Goal: Information Seeking & Learning: Learn about a topic

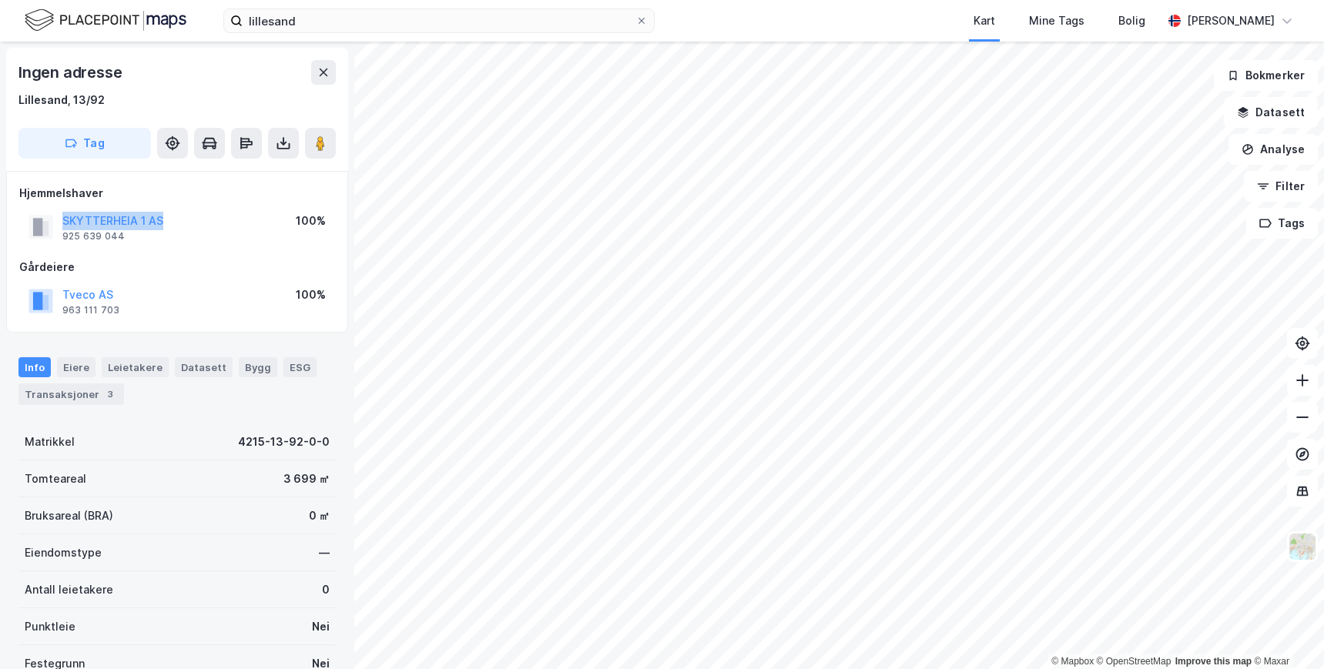
scroll to position [17, 0]
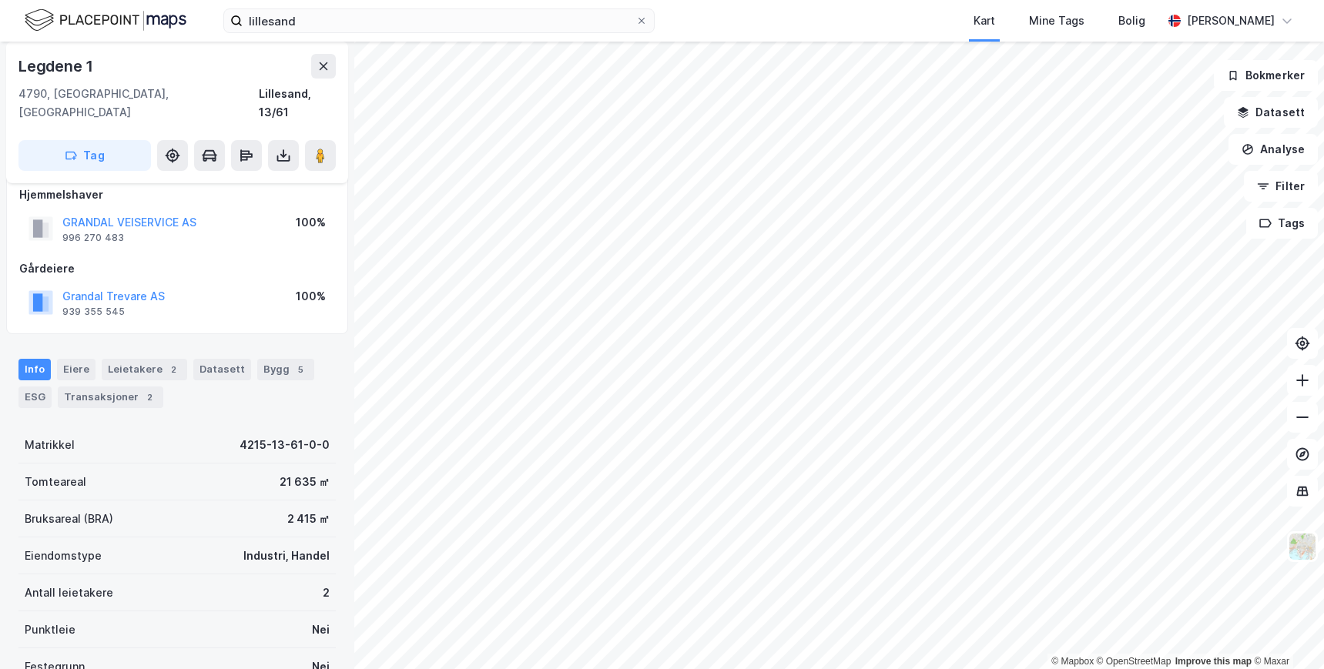
click at [220, 392] on div "Info [PERSON_NAME] 2 Datasett Bygg 5 ESG Transaksjoner 2" at bounding box center [177, 377] width 354 height 74
click at [162, 359] on div "Leietakere 2" at bounding box center [144, 370] width 85 height 22
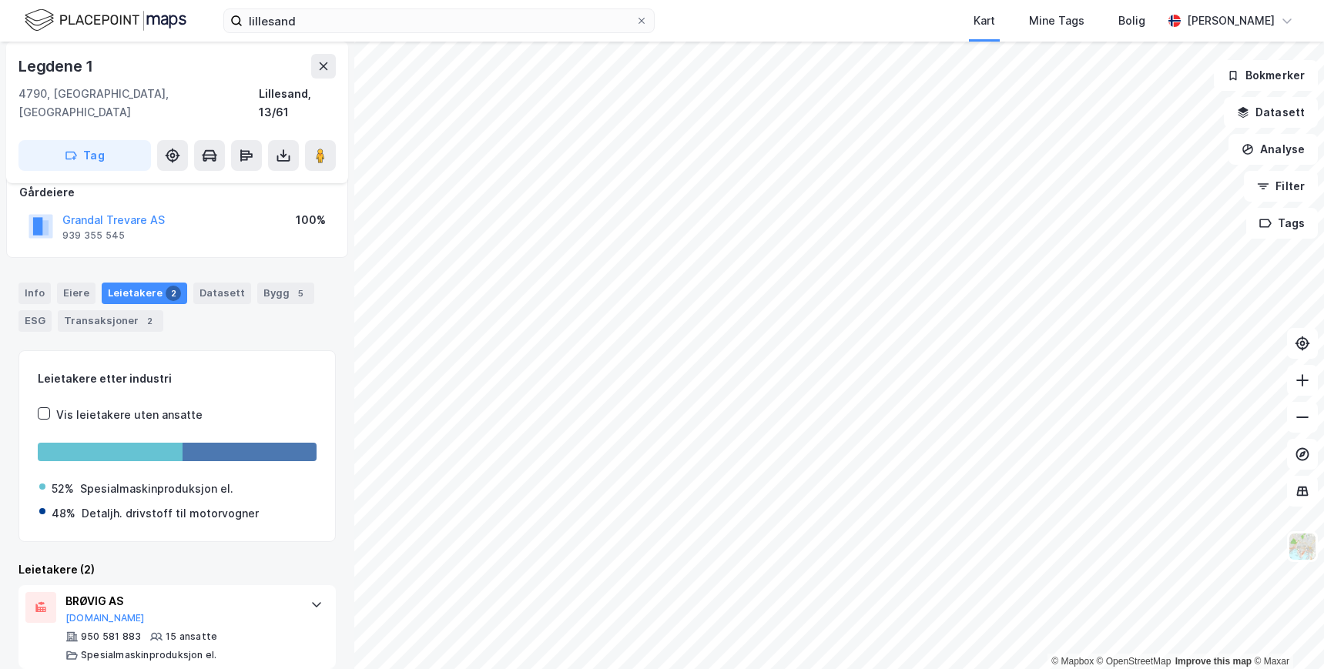
scroll to position [176, 0]
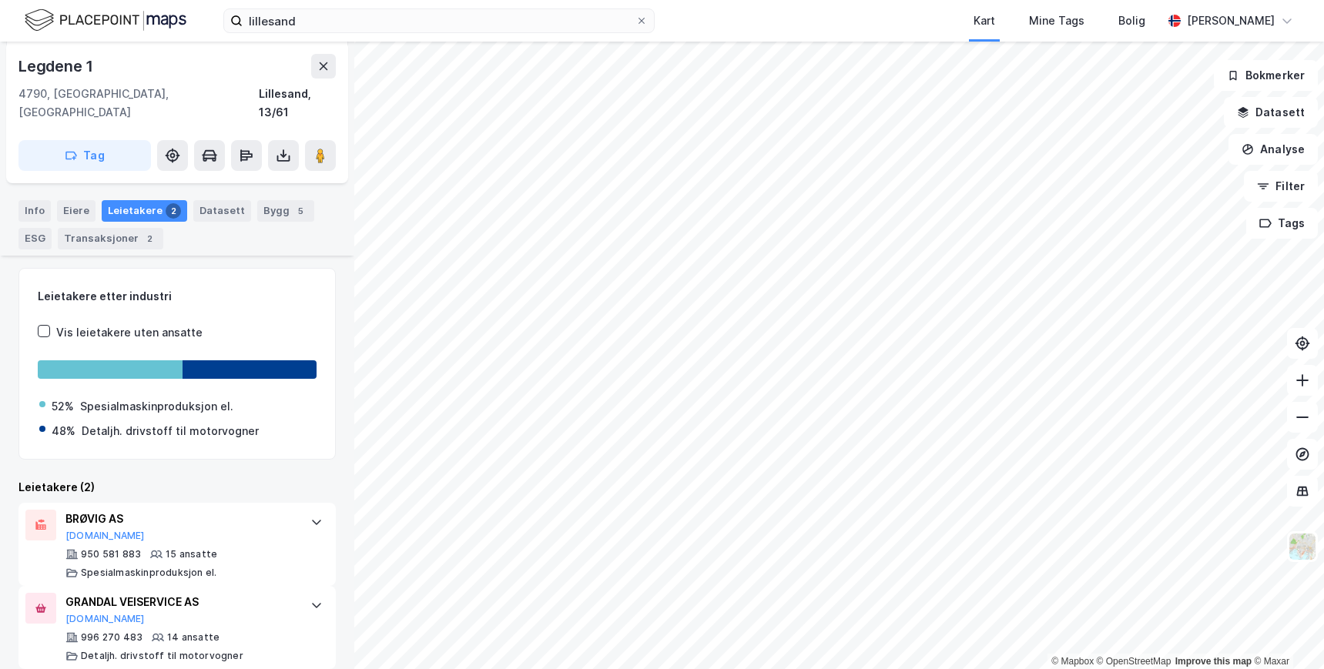
click at [217, 478] on div "Leietakere (2)" at bounding box center [176, 487] width 317 height 18
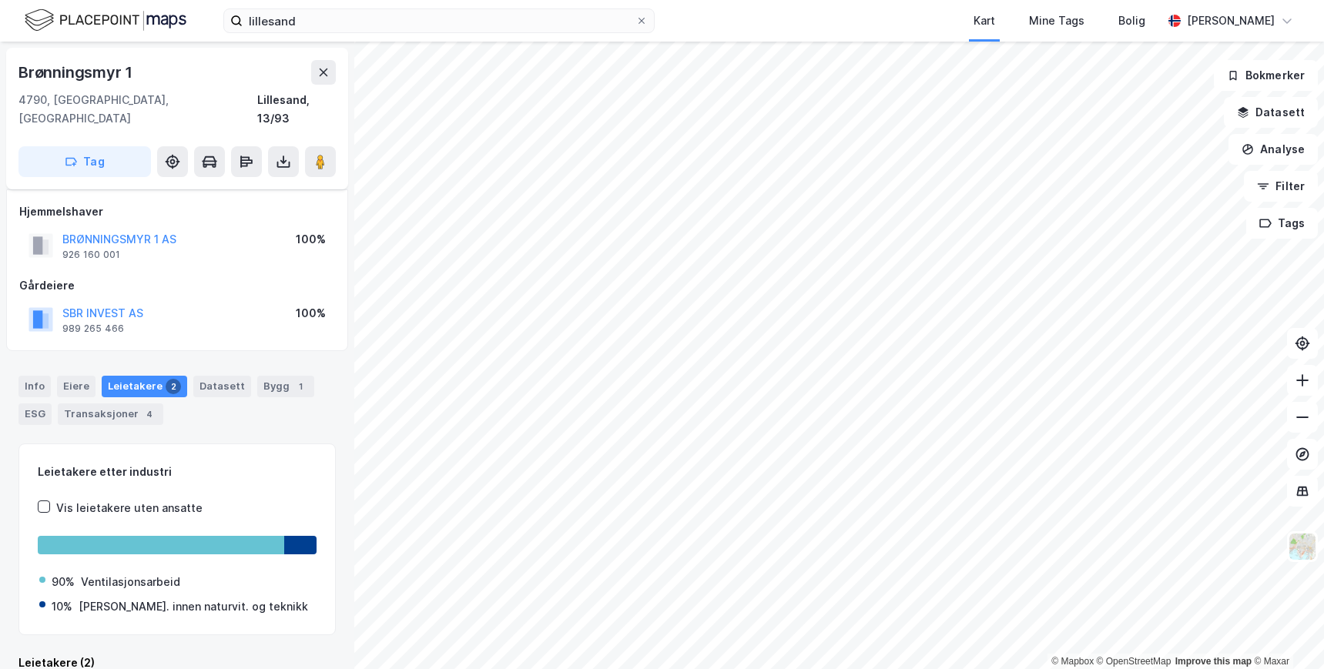
scroll to position [9, 0]
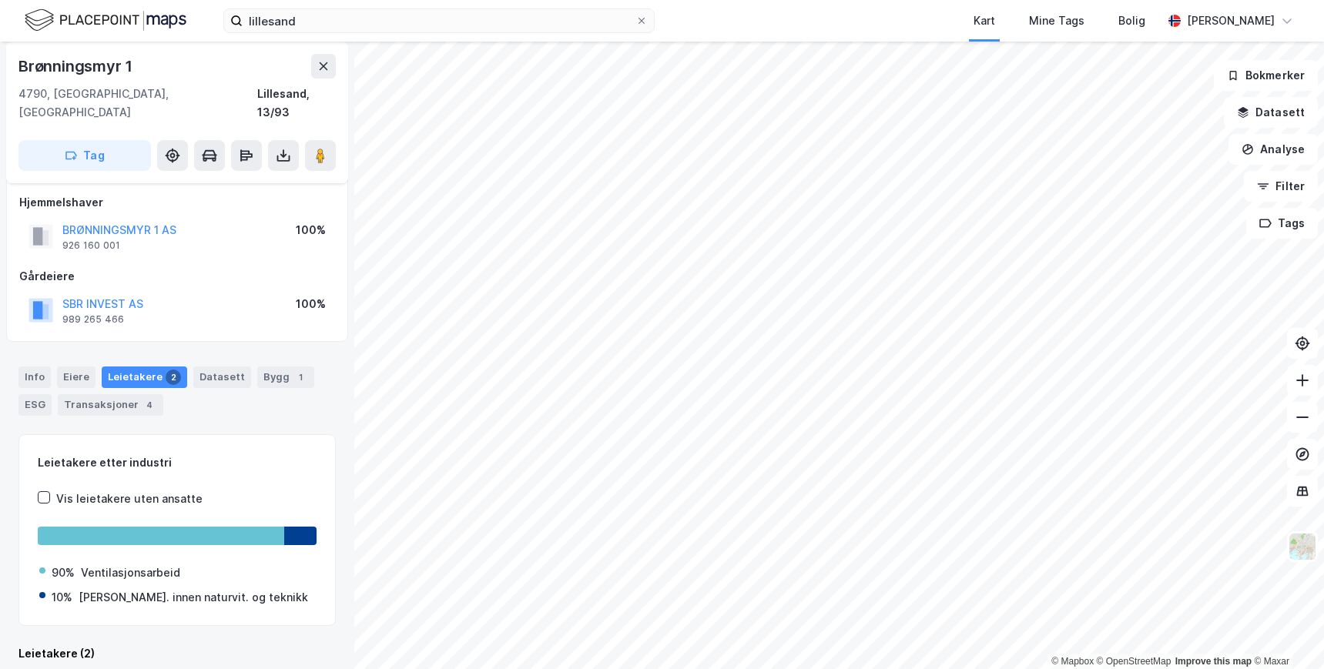
click at [206, 267] on div "Gårdeiere" at bounding box center [177, 276] width 316 height 18
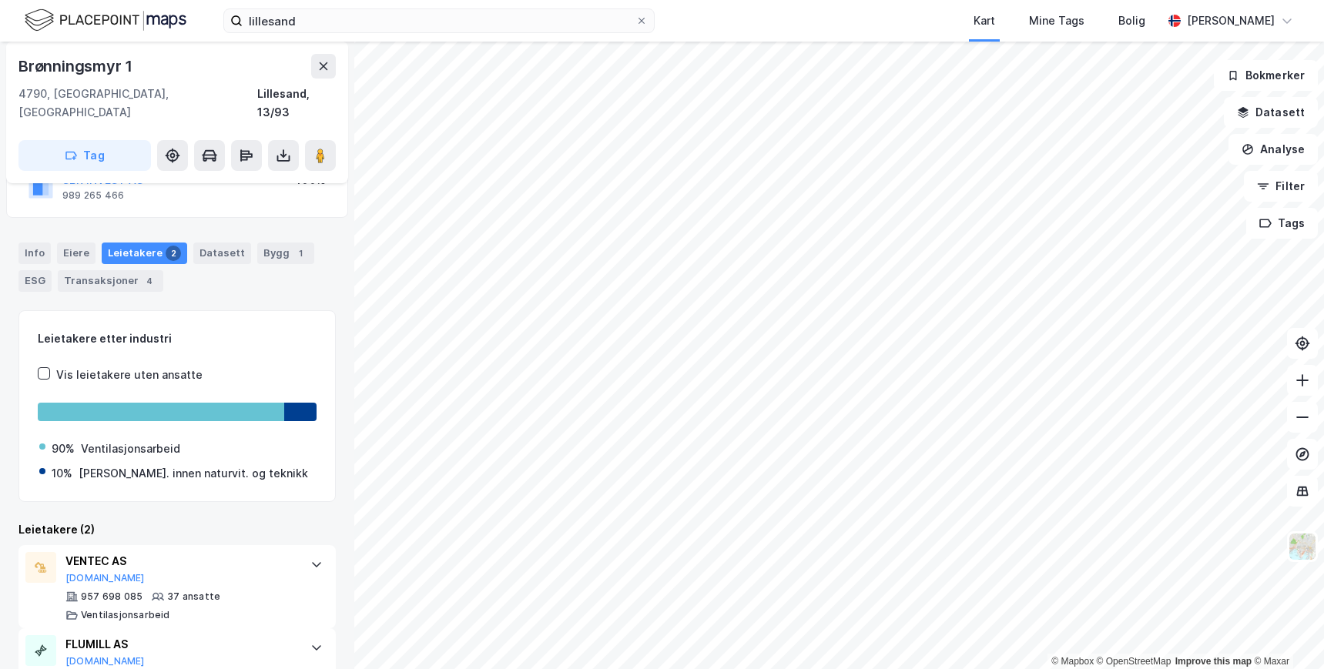
scroll to position [176, 0]
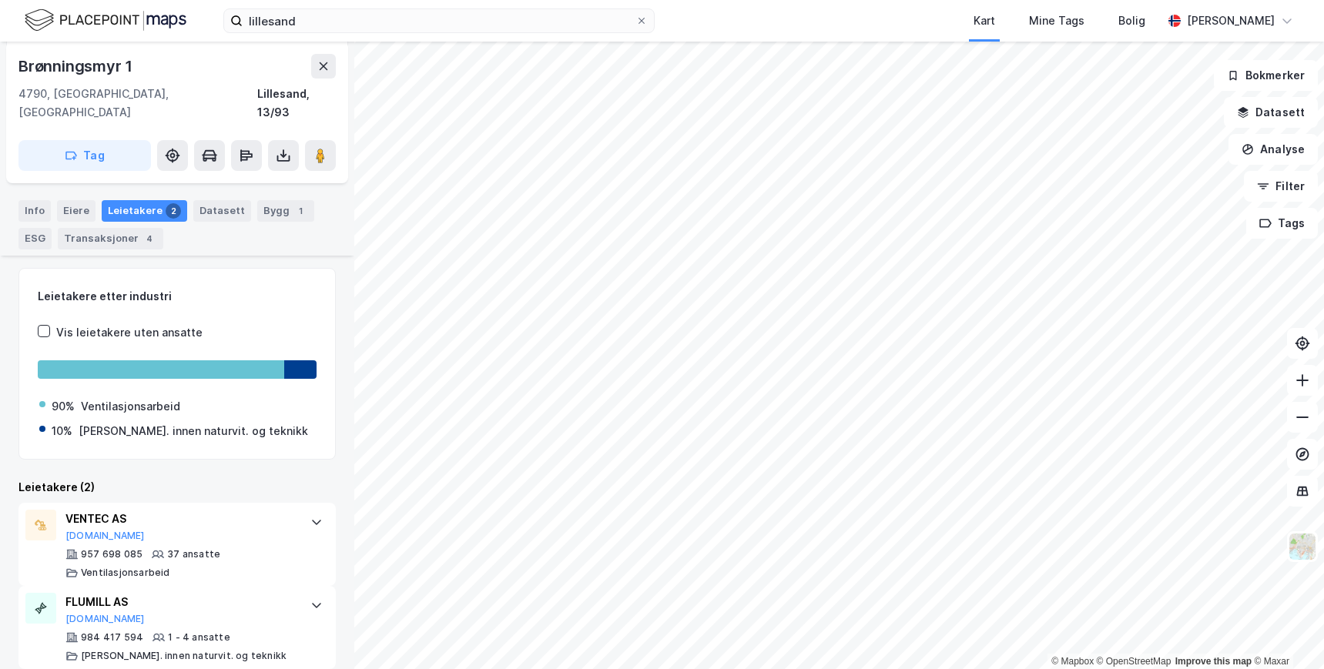
click at [216, 459] on div "Leietakere etter industri Vis leietakere uten ansatte 90% Ventilasjonsarbeid 10…" at bounding box center [176, 469] width 317 height 402
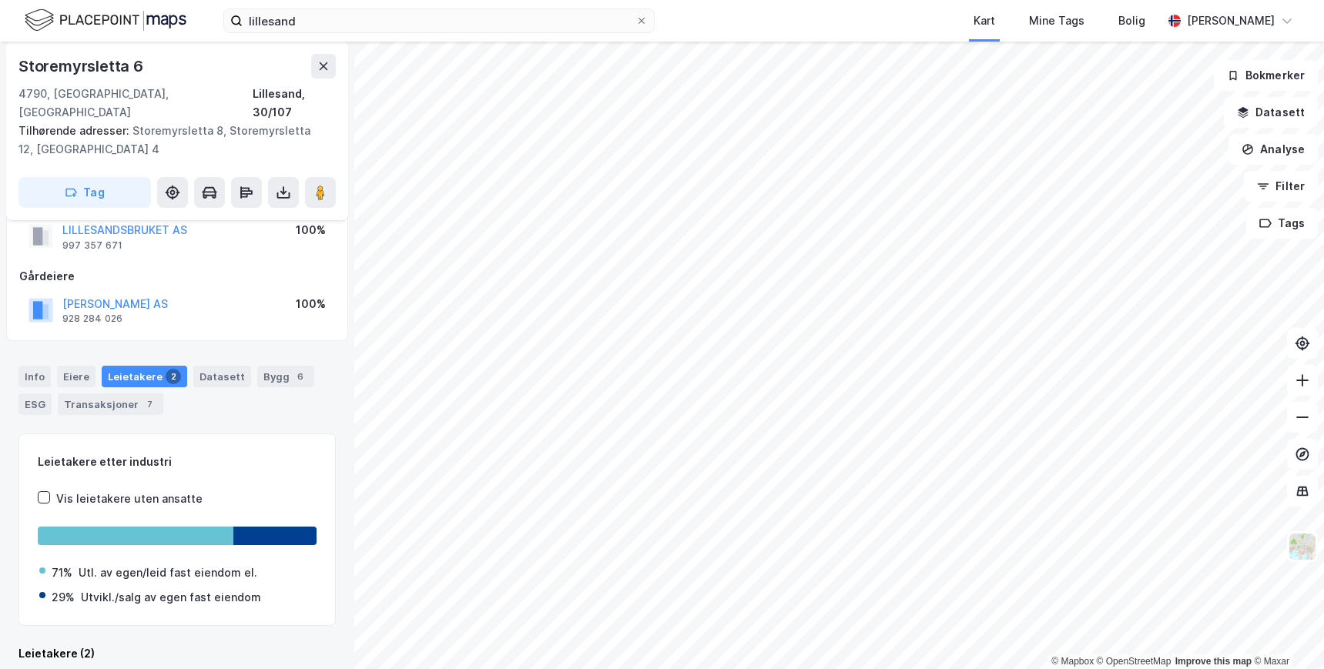
scroll to position [46, 0]
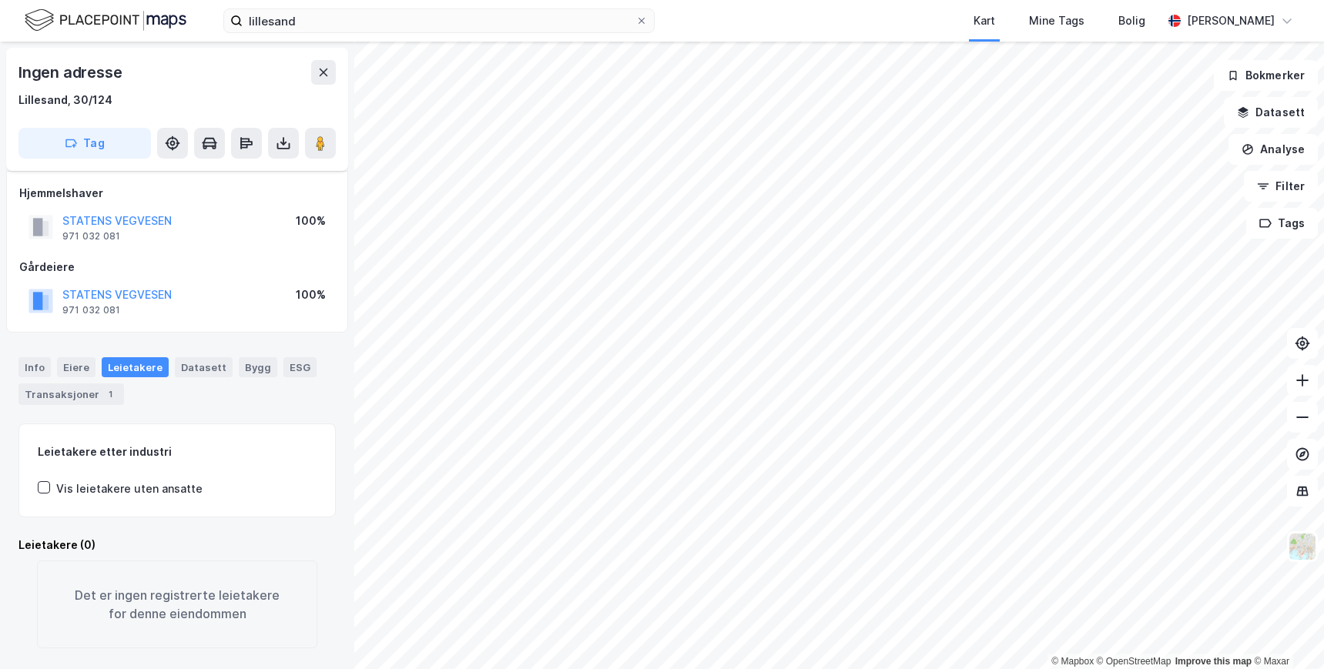
click at [211, 384] on div "Info [PERSON_NAME] Datasett Bygg ESG Transaksjoner 1" at bounding box center [176, 381] width 317 height 48
click at [296, 374] on div "Info [PERSON_NAME] Datasett Bygg ESG Transaksjoner 1" at bounding box center [176, 381] width 317 height 48
click at [91, 383] on div "Transaksjoner 1" at bounding box center [70, 394] width 105 height 22
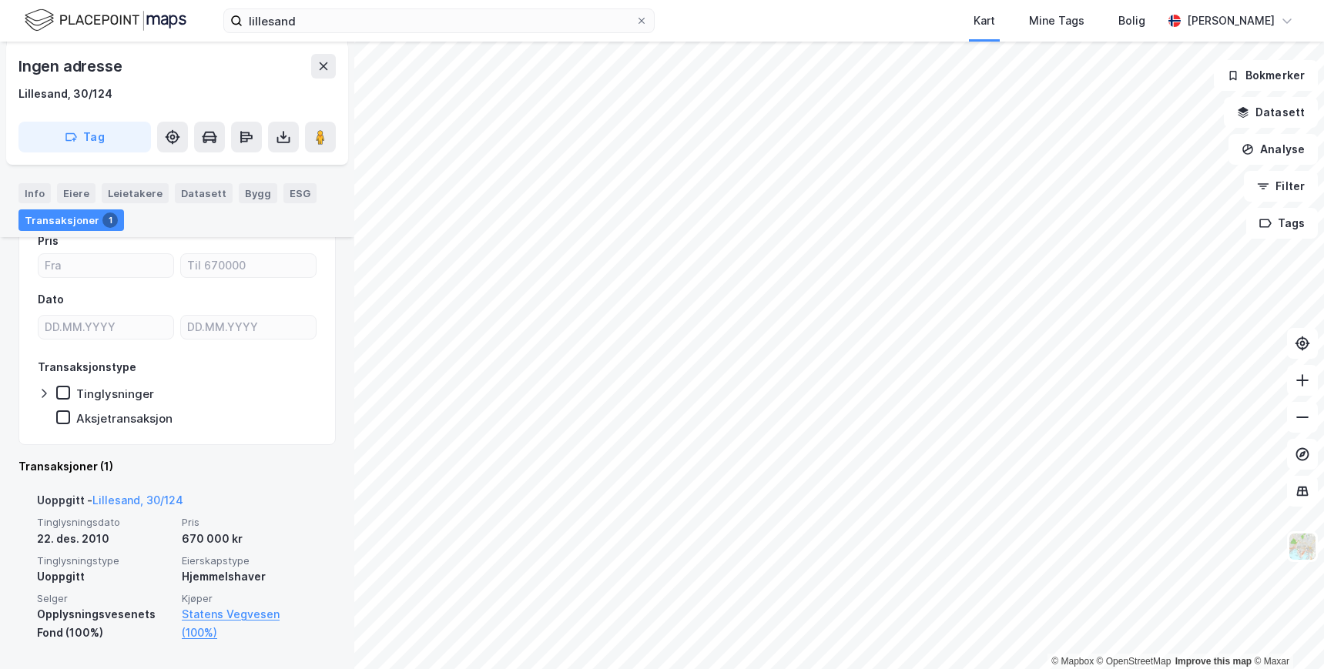
scroll to position [212, 0]
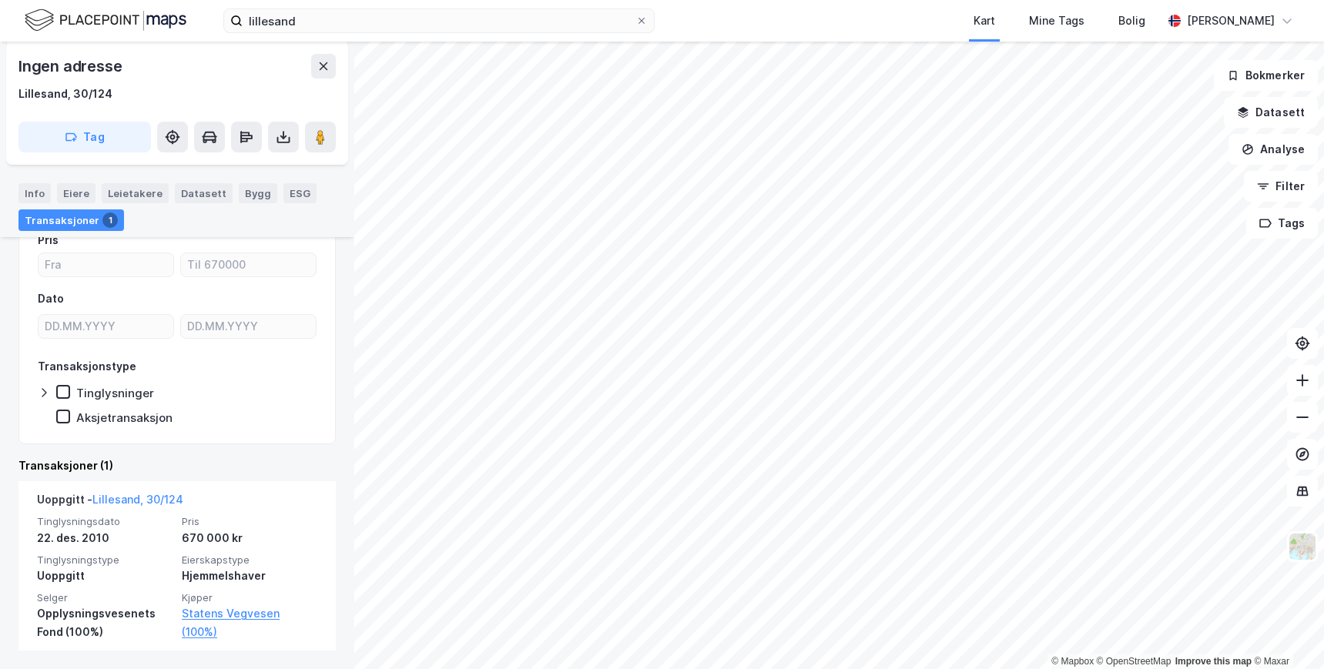
click at [235, 455] on div "Pris Dato Transaksjonstype Tinglysninger Aksjetransaksjon Transaksjoner (1) Uop…" at bounding box center [176, 431] width 317 height 439
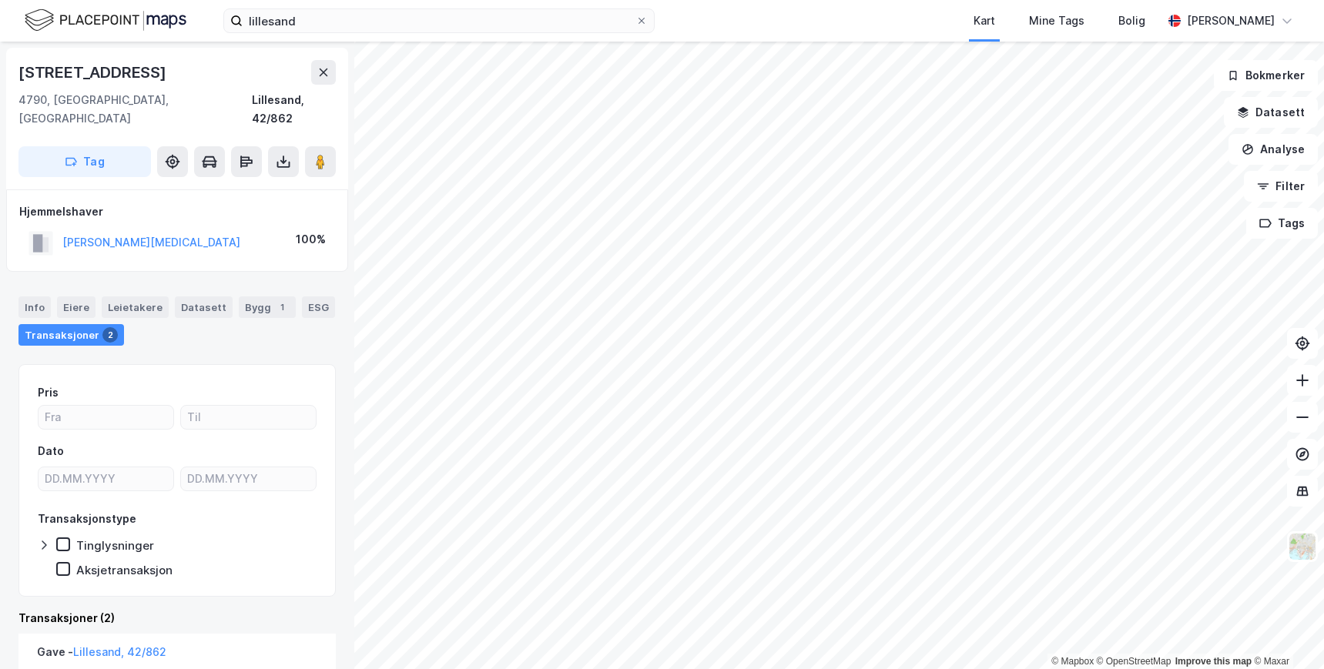
click at [277, 339] on div "Info [PERSON_NAME] Datasett Bygg 1 ESG Transaksjoner 2 Pris Dato Transaksjonsty…" at bounding box center [176, 625] width 317 height 695
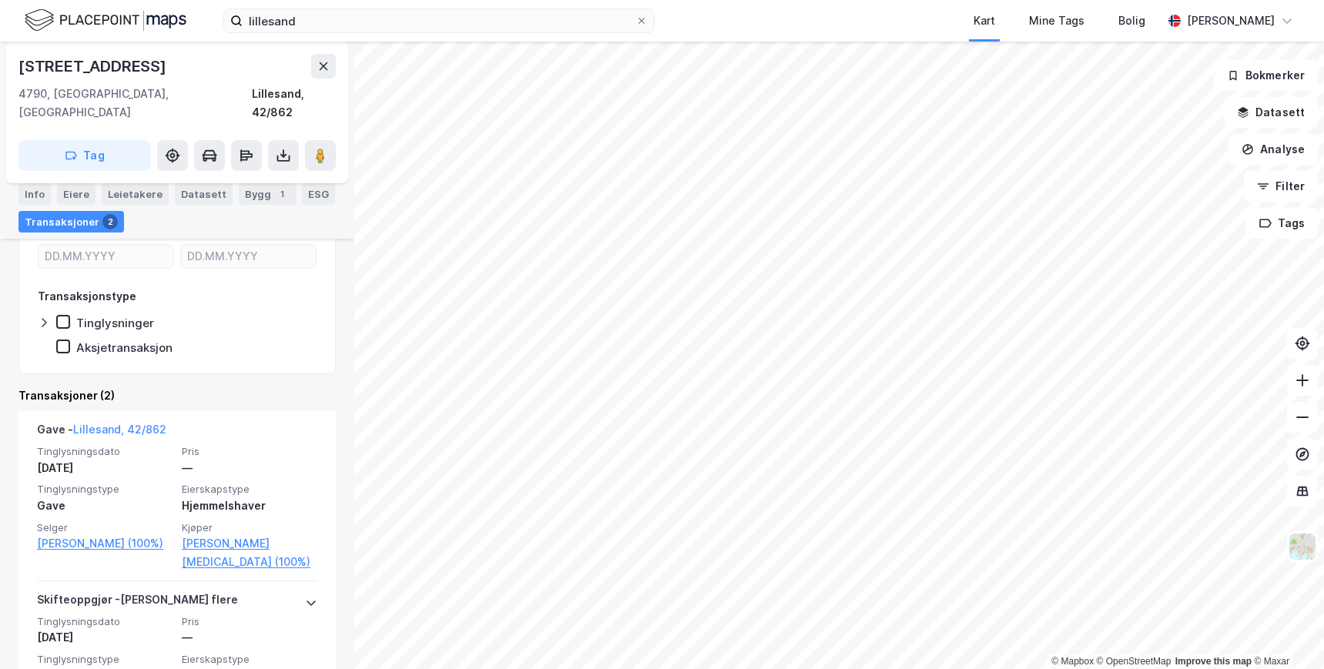
scroll to position [231, 0]
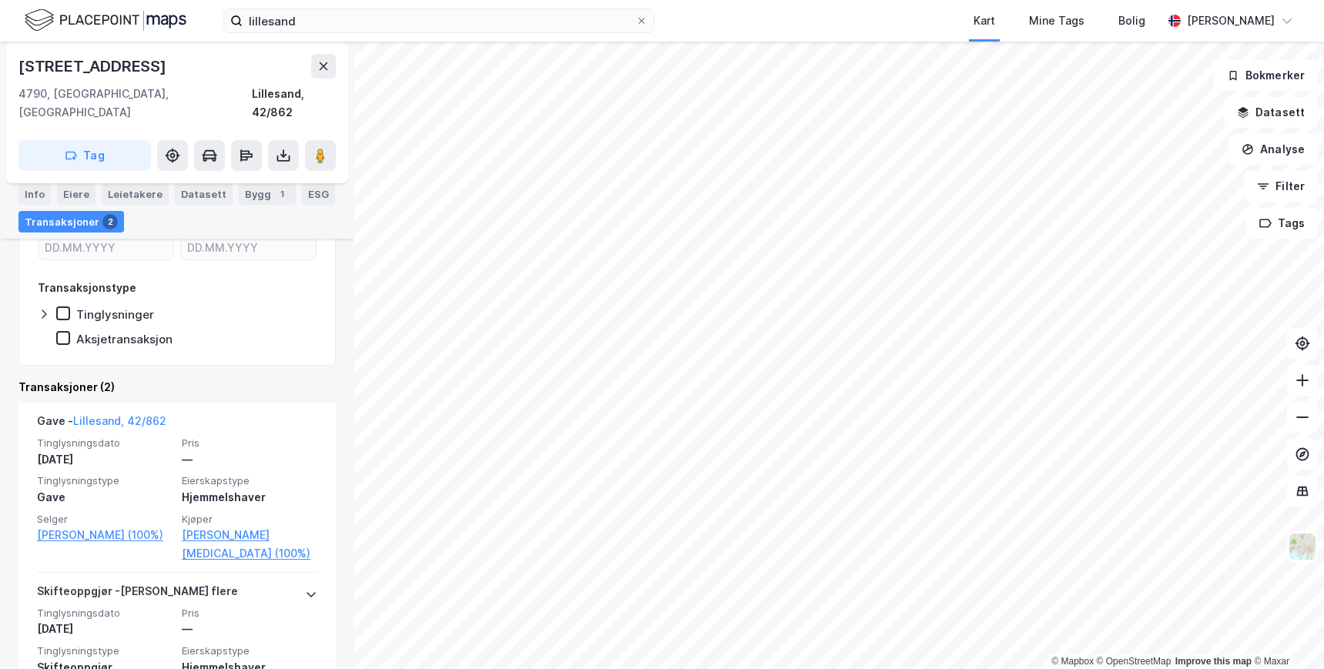
click at [272, 378] on div "Transaksjoner (2)" at bounding box center [176, 387] width 317 height 18
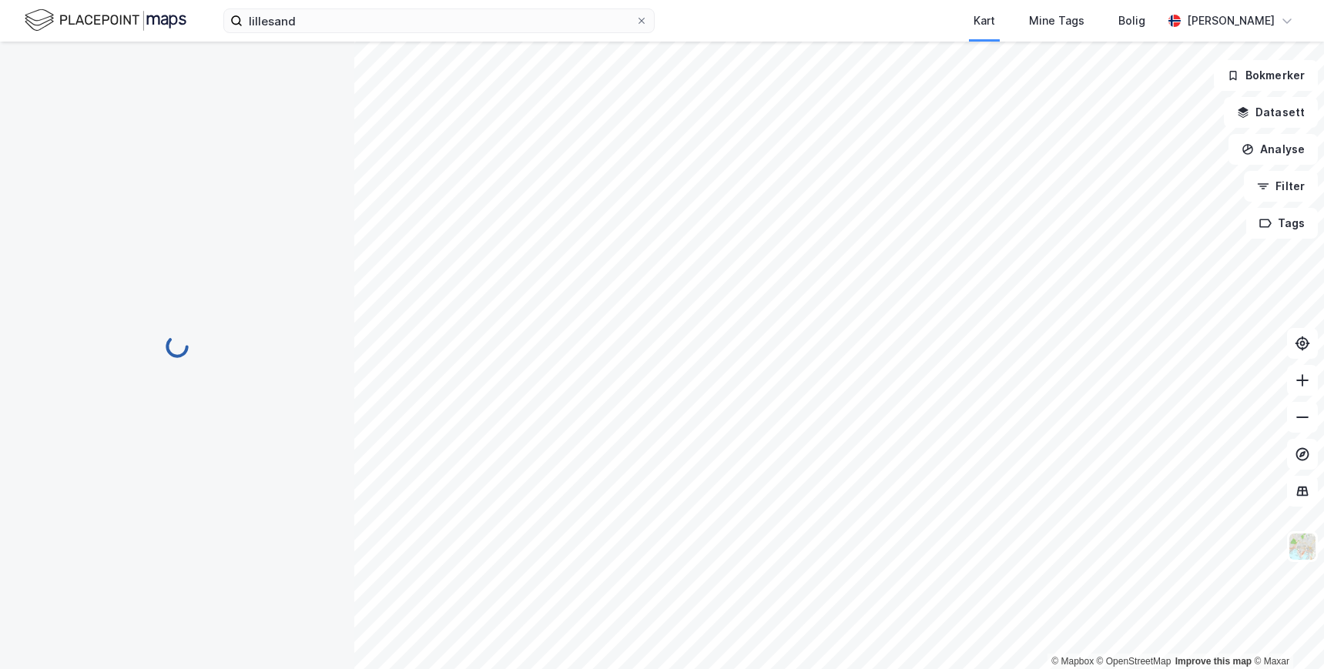
scroll to position [149, 0]
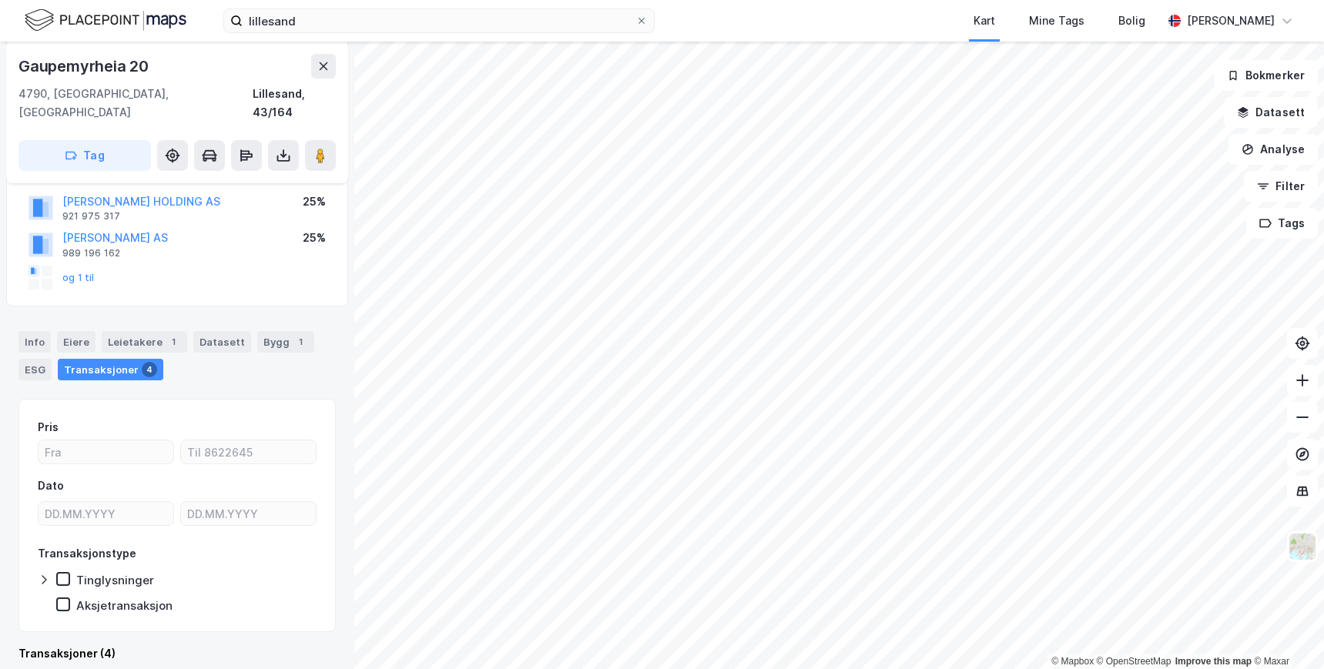
click at [278, 364] on div "Info [PERSON_NAME] 1 Datasett Bygg 1 ESG Transaksjoner 4" at bounding box center [177, 350] width 354 height 74
click at [261, 287] on div "Hjemmelshaver LILLESAND LAGERPARK AS 925 614 858 100% Gårdeiere PALETT INVEST A…" at bounding box center [177, 174] width 342 height 266
click at [166, 334] on div "1" at bounding box center [173, 341] width 15 height 15
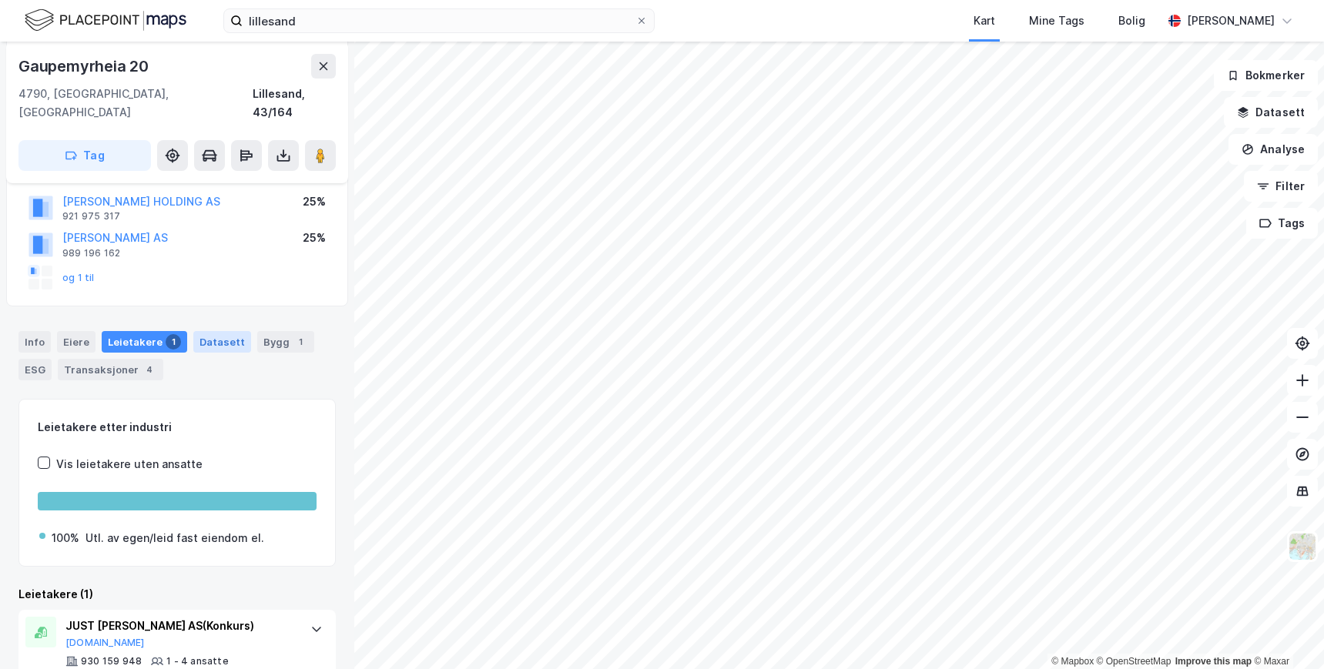
scroll to position [172, 0]
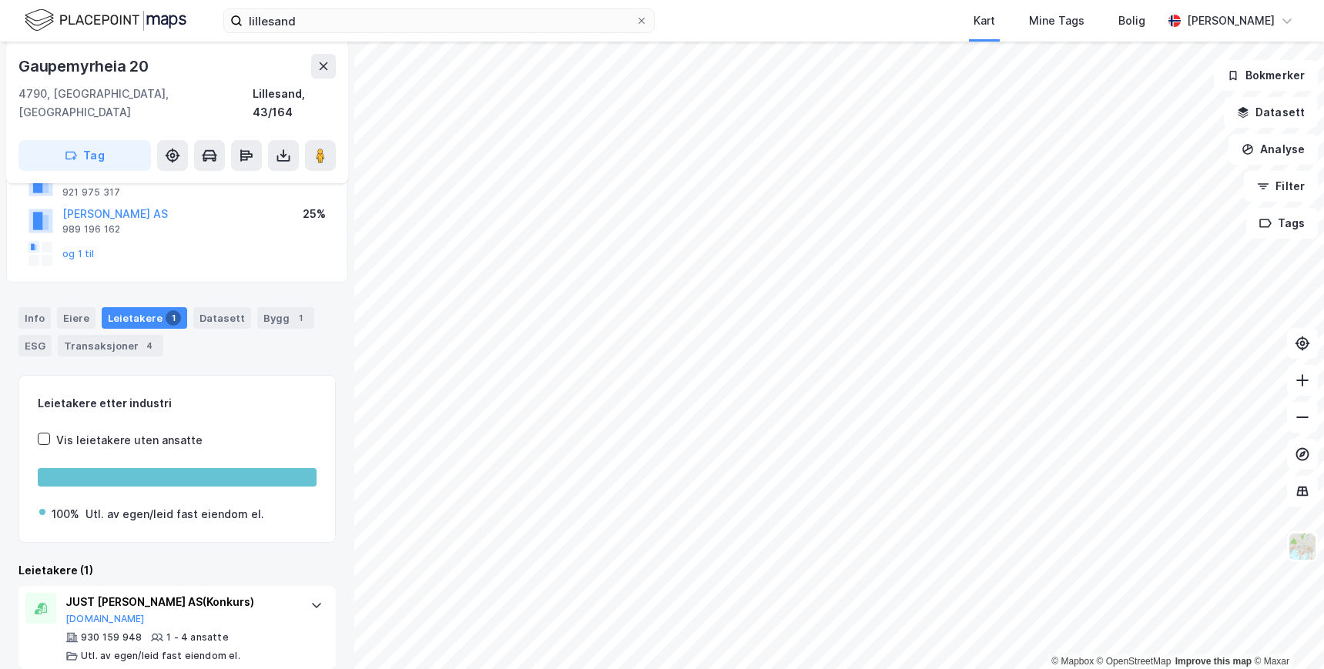
click at [239, 561] on div "Leietakere (1)" at bounding box center [176, 570] width 317 height 18
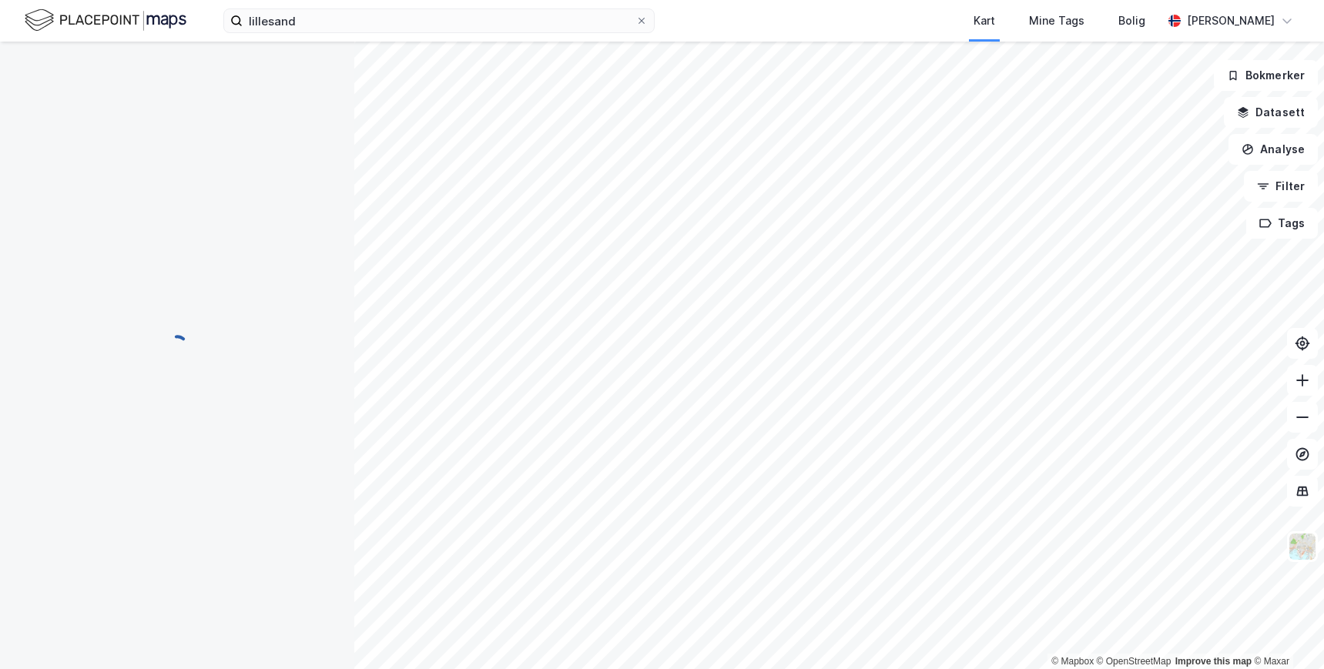
scroll to position [16, 0]
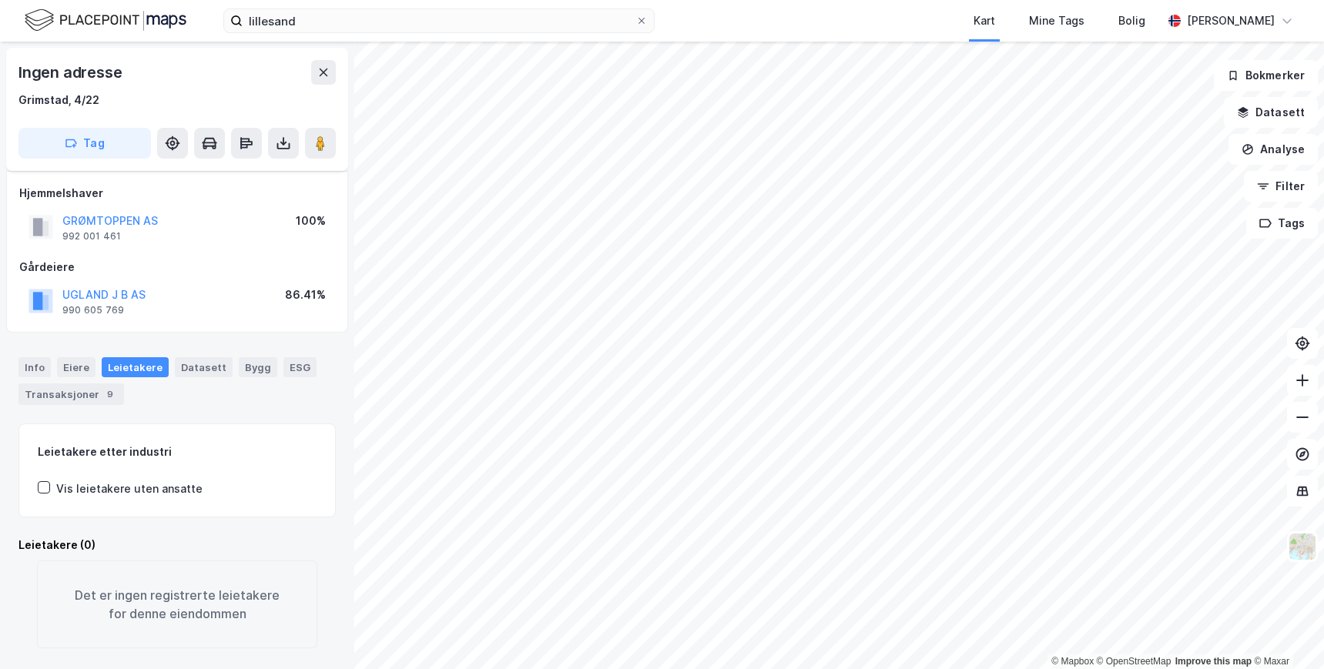
click at [219, 395] on div "Info Eiere Leietakere Datasett Bygg ESG Transaksjoner 9 Leietakere etter indust…" at bounding box center [176, 494] width 317 height 310
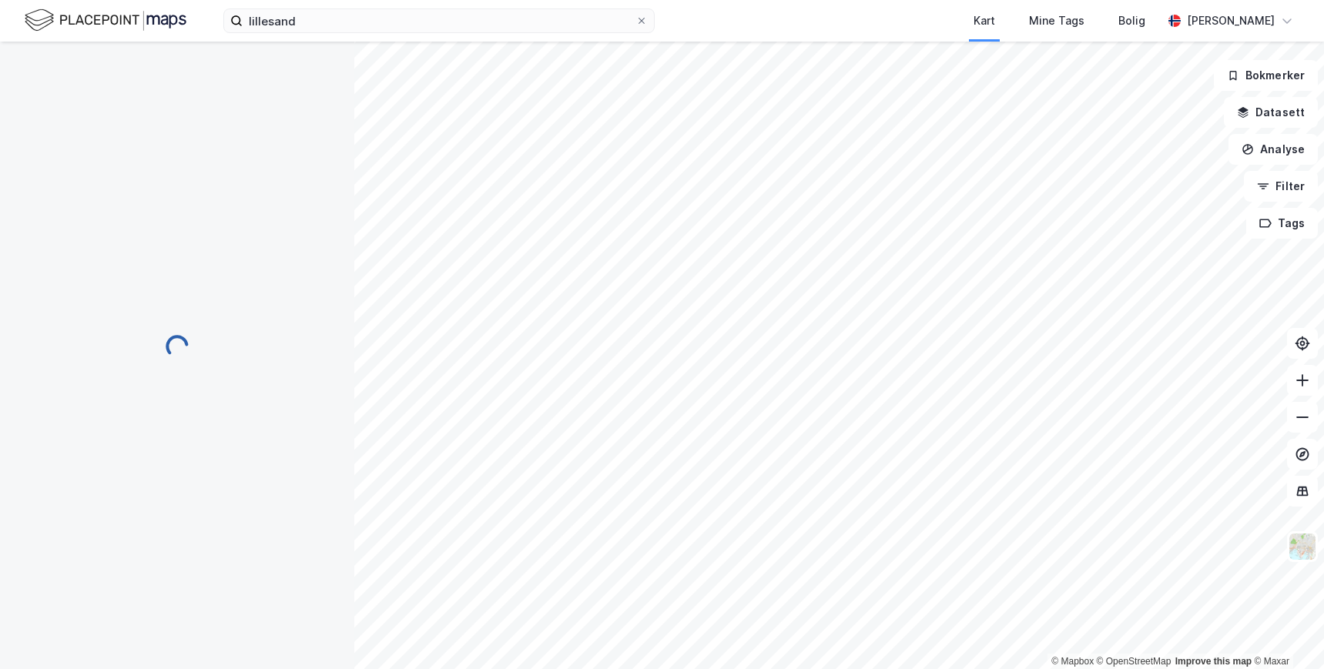
scroll to position [16, 0]
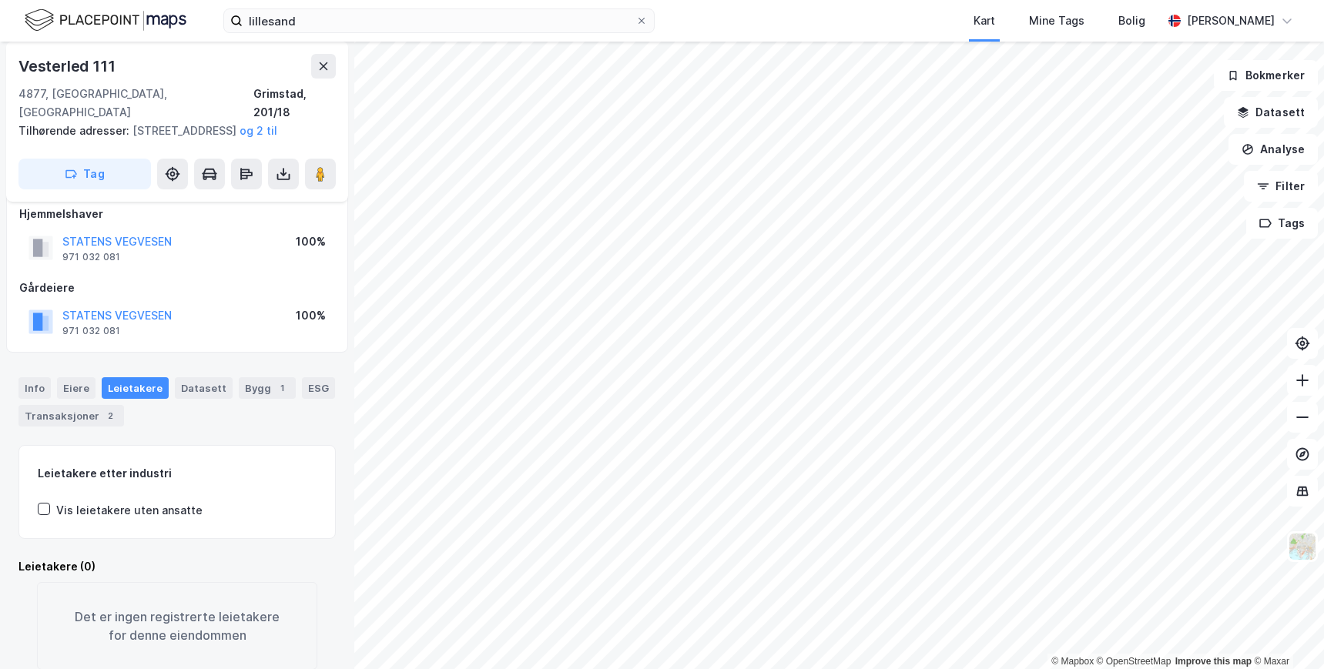
drag, startPoint x: 176, startPoint y: 55, endPoint x: 192, endPoint y: 24, distance: 34.4
click at [181, 47] on div "Vesterled 111 4877, [GEOGRAPHIC_DATA], [GEOGRAPHIC_DATA], 201/18 Tilhørende adr…" at bounding box center [177, 122] width 342 height 160
click at [210, 87] on div "4877, [GEOGRAPHIC_DATA], Agder Grimstad, 201/18" at bounding box center [176, 103] width 317 height 37
click at [272, 25] on input "lillesand" at bounding box center [439, 20] width 393 height 23
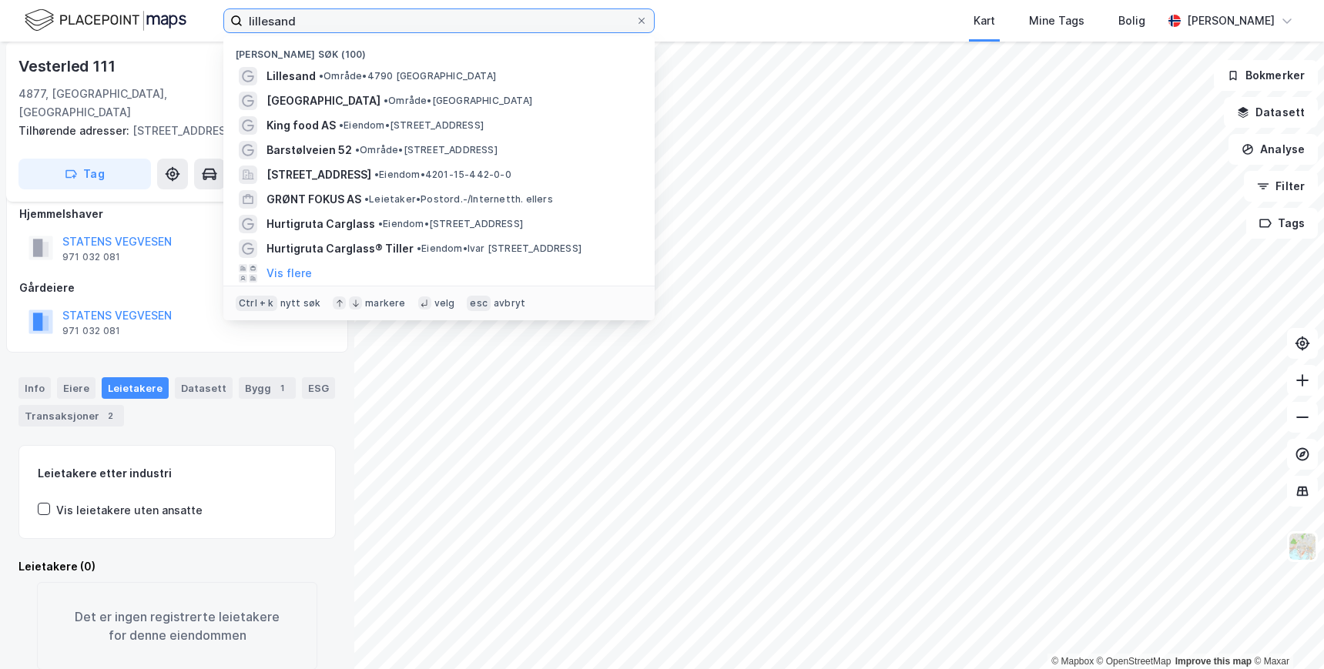
click at [272, 25] on input "lillesand" at bounding box center [439, 20] width 393 height 23
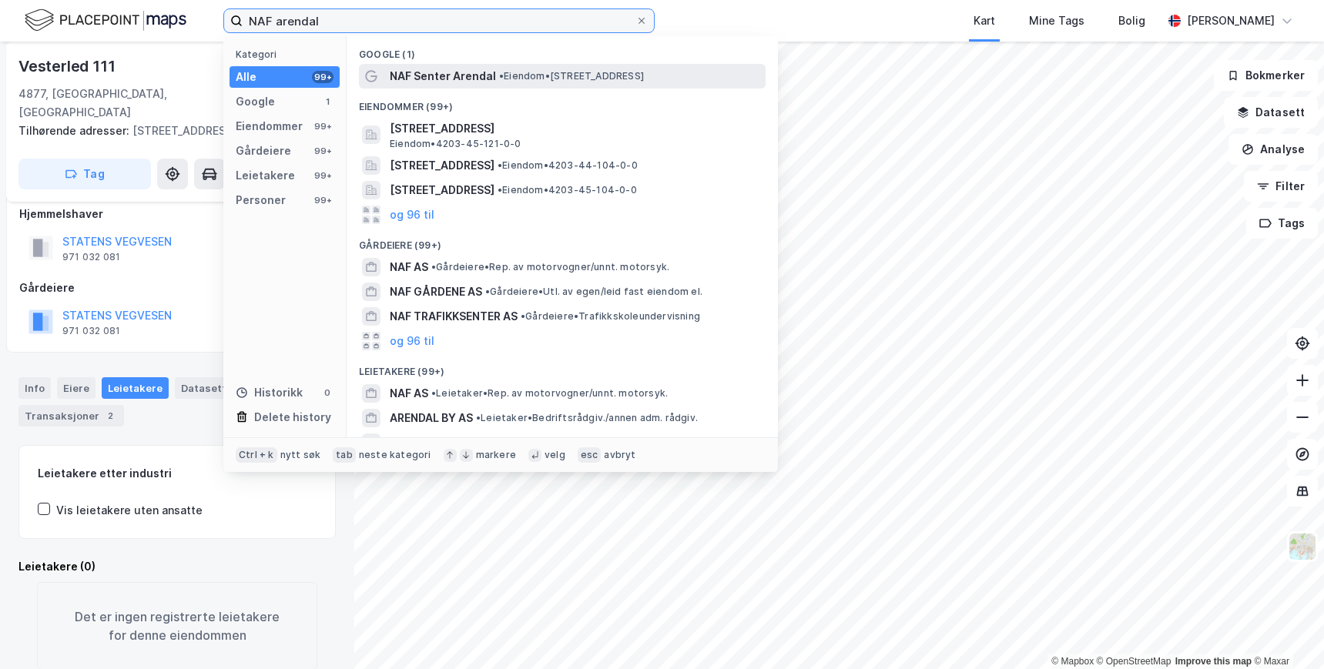
type input "NAF arendal"
click at [465, 72] on span "NAF Senter Arendal" at bounding box center [443, 76] width 106 height 18
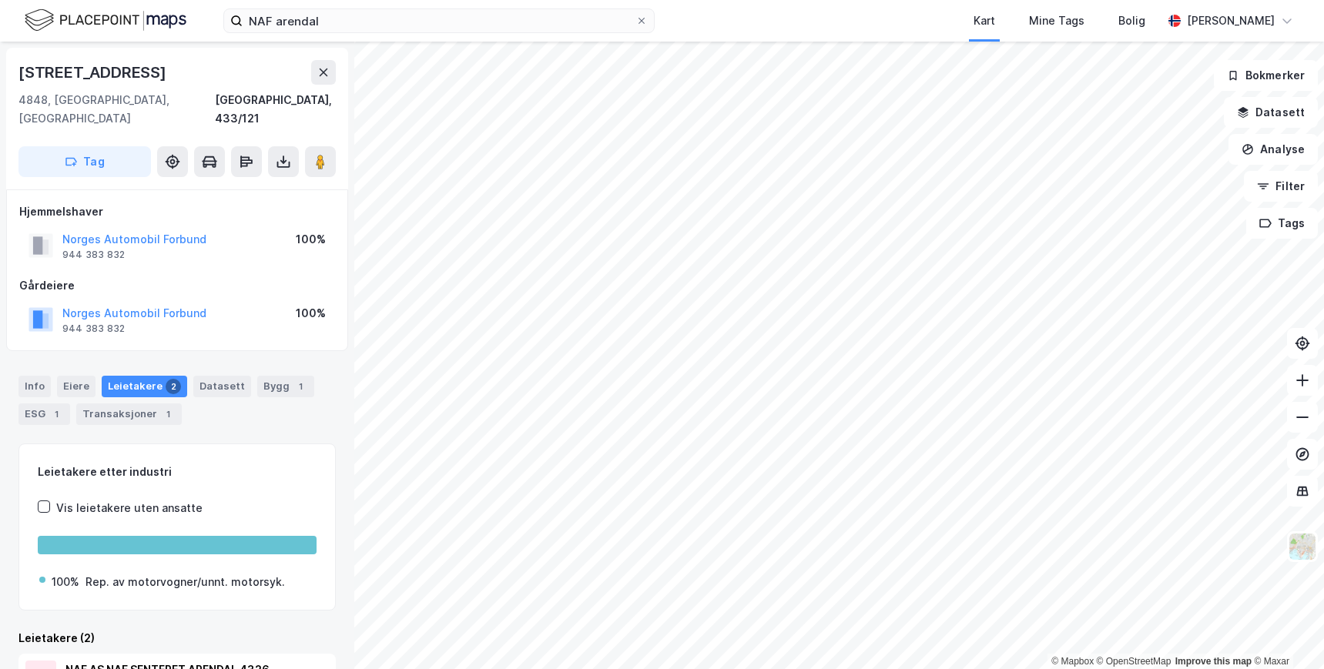
click at [253, 326] on div "Hjemmelshaver Norges Automobil Forbund 944 383 832 100% Gårdeiere Norges Automo…" at bounding box center [177, 270] width 342 height 162
click at [270, 410] on div "Info Eiere Leietakere 2 Datasett Bygg 1 ESG 1 Transaksjoner 1" at bounding box center [177, 394] width 354 height 74
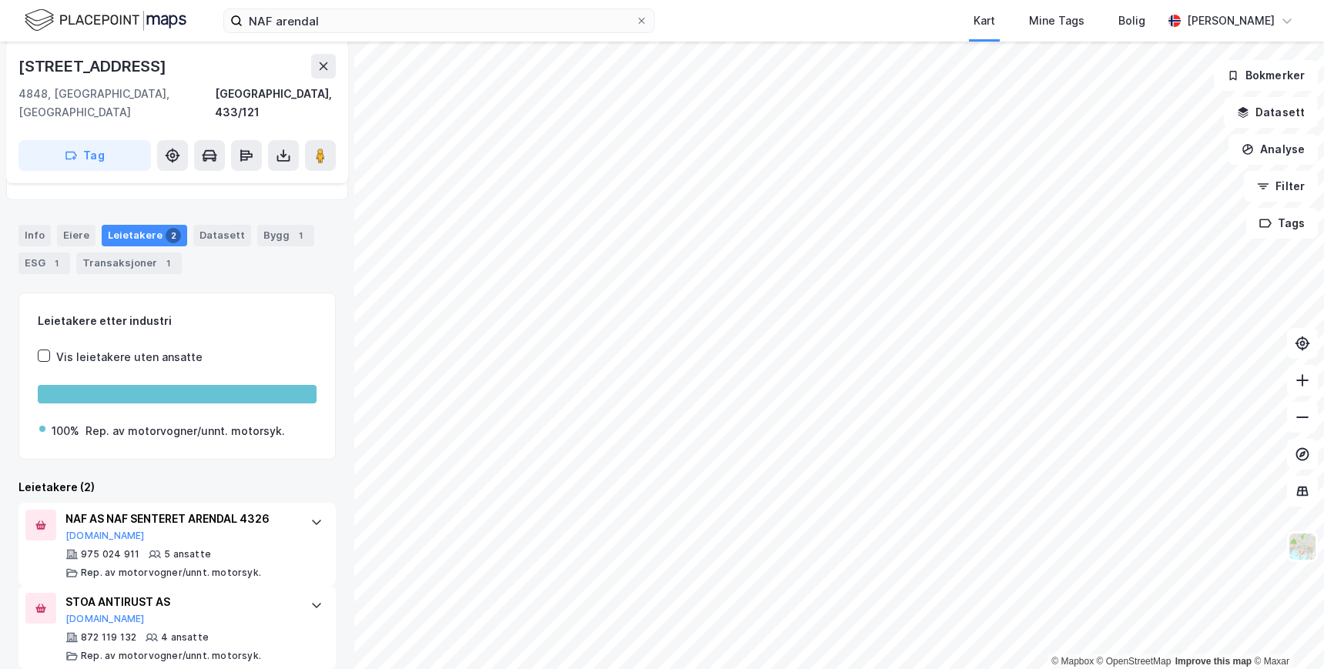
click at [204, 447] on div "Leietakere etter industri Vis leietakere uten ansatte 100% Rep. av motorvogner/…" at bounding box center [176, 481] width 317 height 377
drag, startPoint x: 197, startPoint y: 446, endPoint x: 199, endPoint y: 430, distance: 15.5
click at [197, 444] on div "Leietakere etter industri Vis leietakere uten ansatte 100% Rep. av motorvogner/…" at bounding box center [176, 481] width 317 height 377
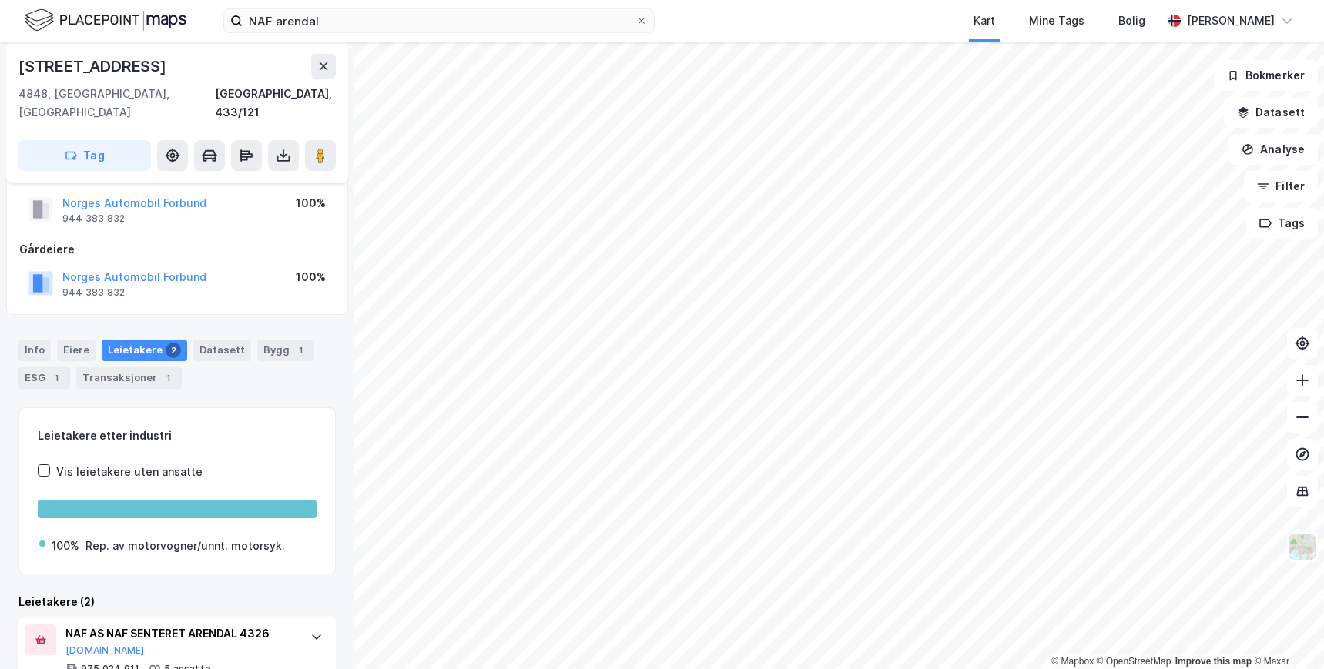
scroll to position [0, 0]
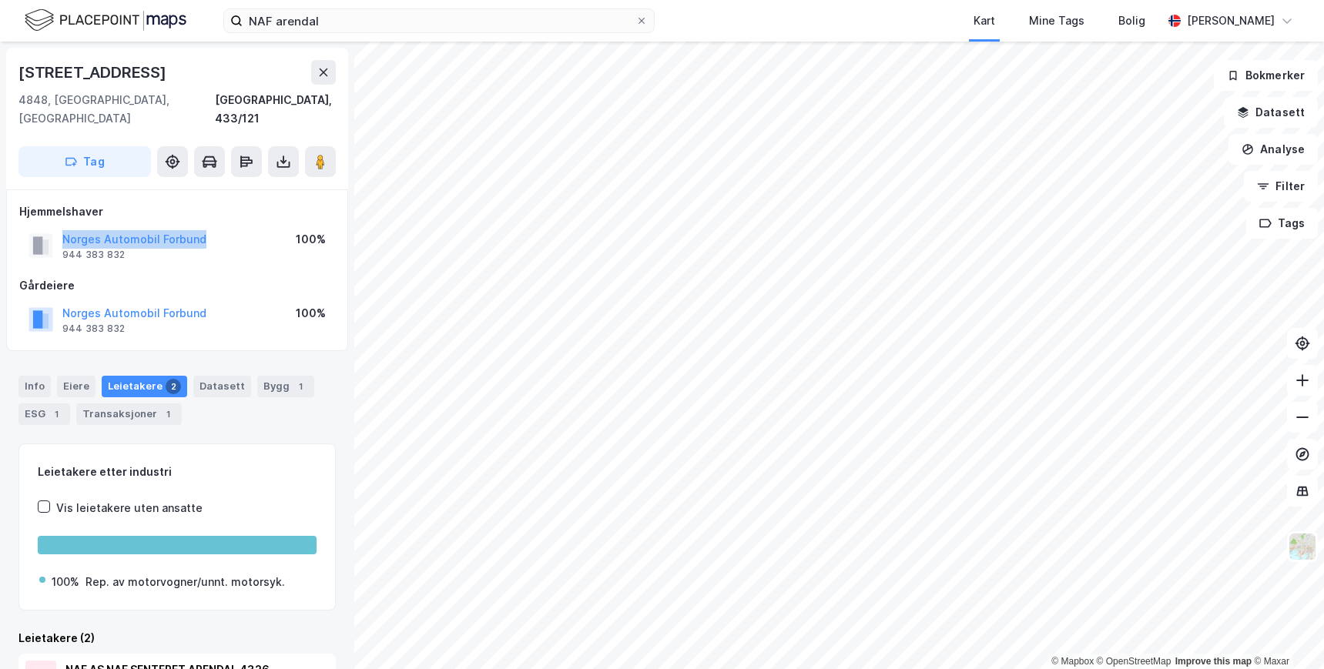
drag, startPoint x: 101, startPoint y: 215, endPoint x: 55, endPoint y: 213, distance: 45.5
click at [55, 227] on div "Norges Automobil Forbund 944 383 832 100%" at bounding box center [177, 245] width 316 height 37
click at [229, 357] on div "Info Eiere Leietakere 2 Datasett Bygg 1 ESG 1 Transaksjoner 1" at bounding box center [177, 394] width 354 height 74
click at [293, 379] on div "1" at bounding box center [300, 386] width 15 height 15
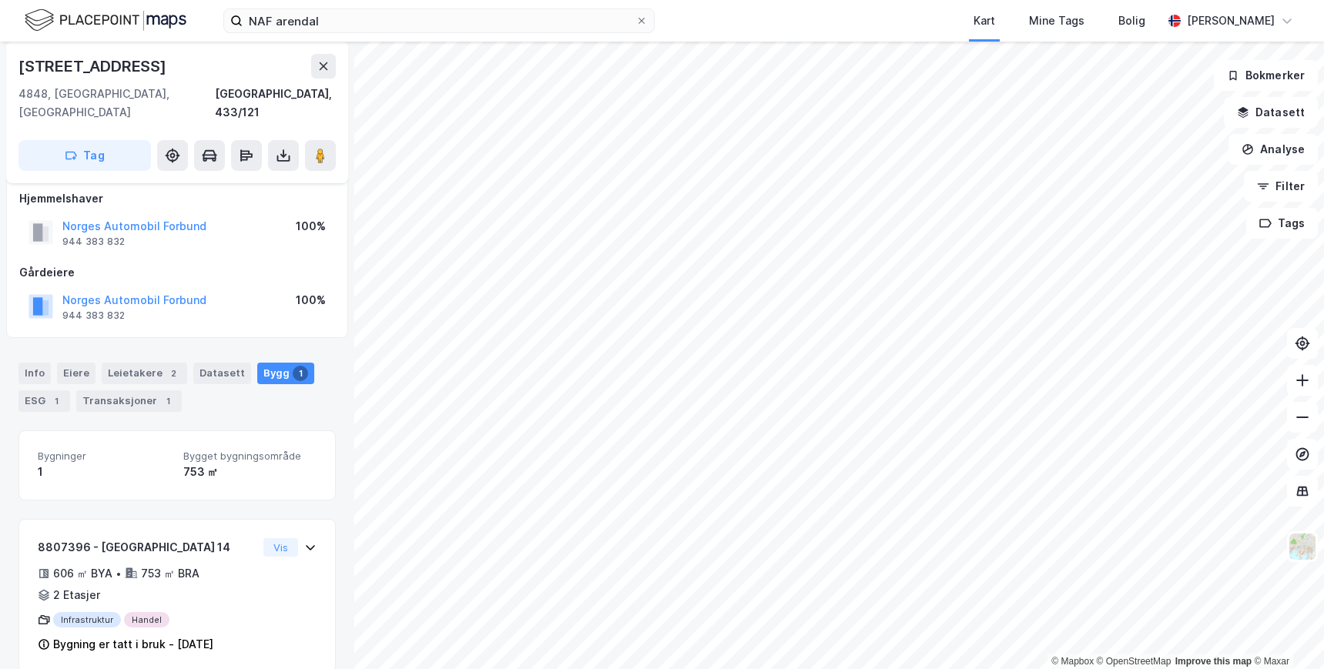
scroll to position [17, 0]
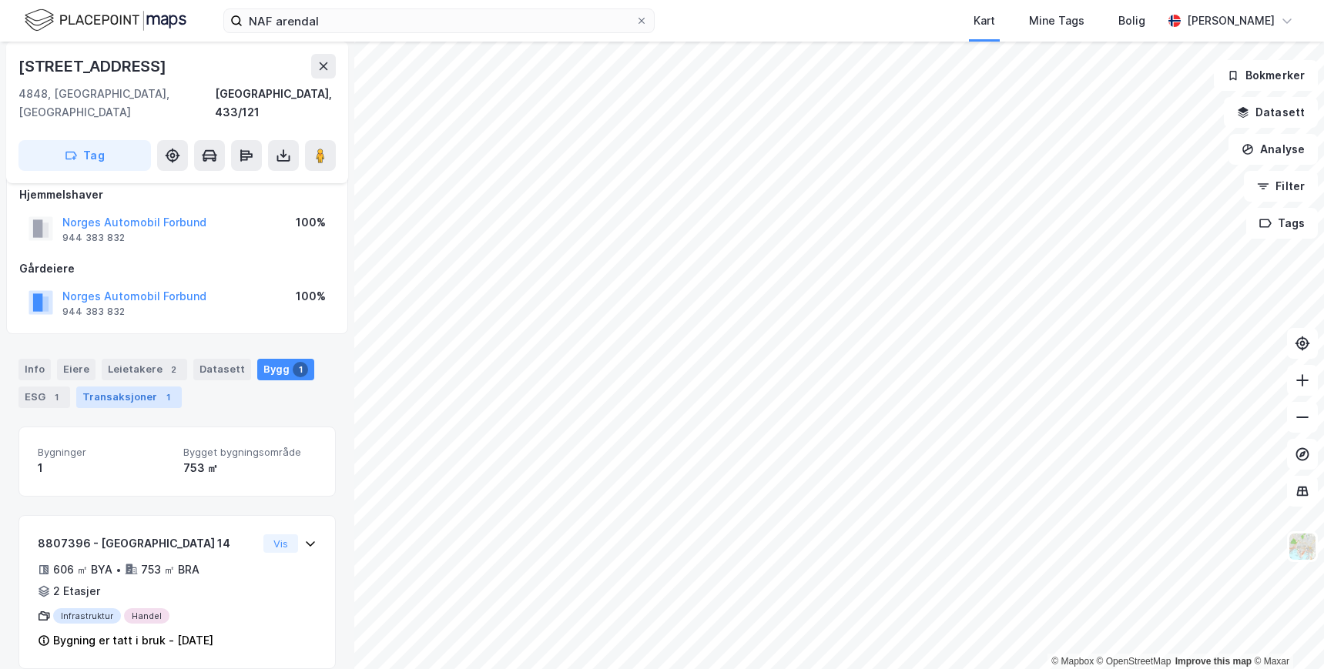
click at [139, 387] on div "Transaksjoner 1" at bounding box center [128, 398] width 105 height 22
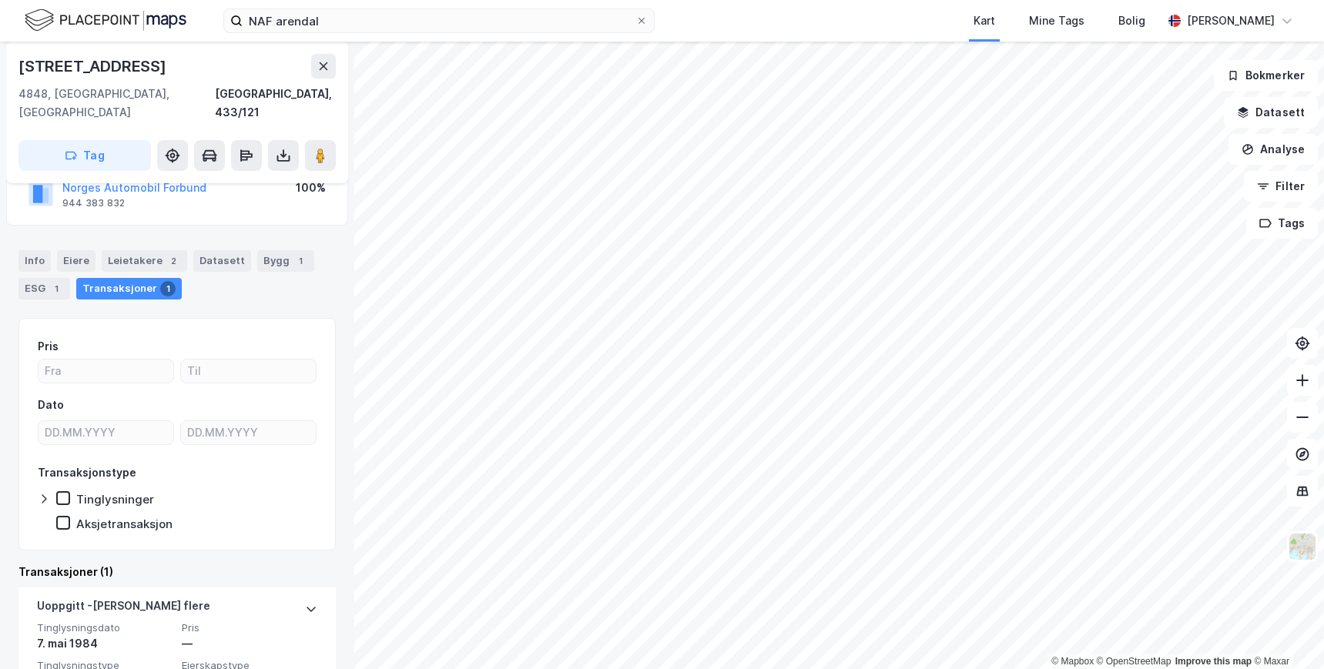
scroll to position [198, 0]
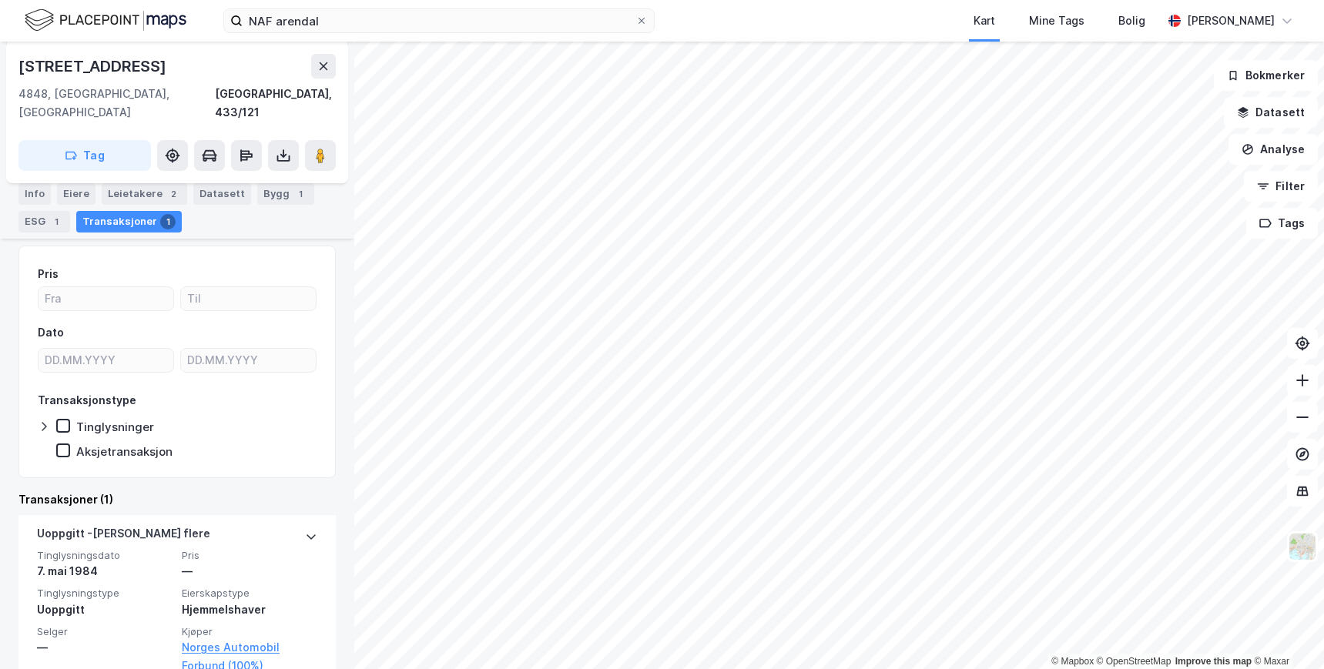
click at [184, 490] on div "Transaksjoner (1)" at bounding box center [176, 499] width 317 height 18
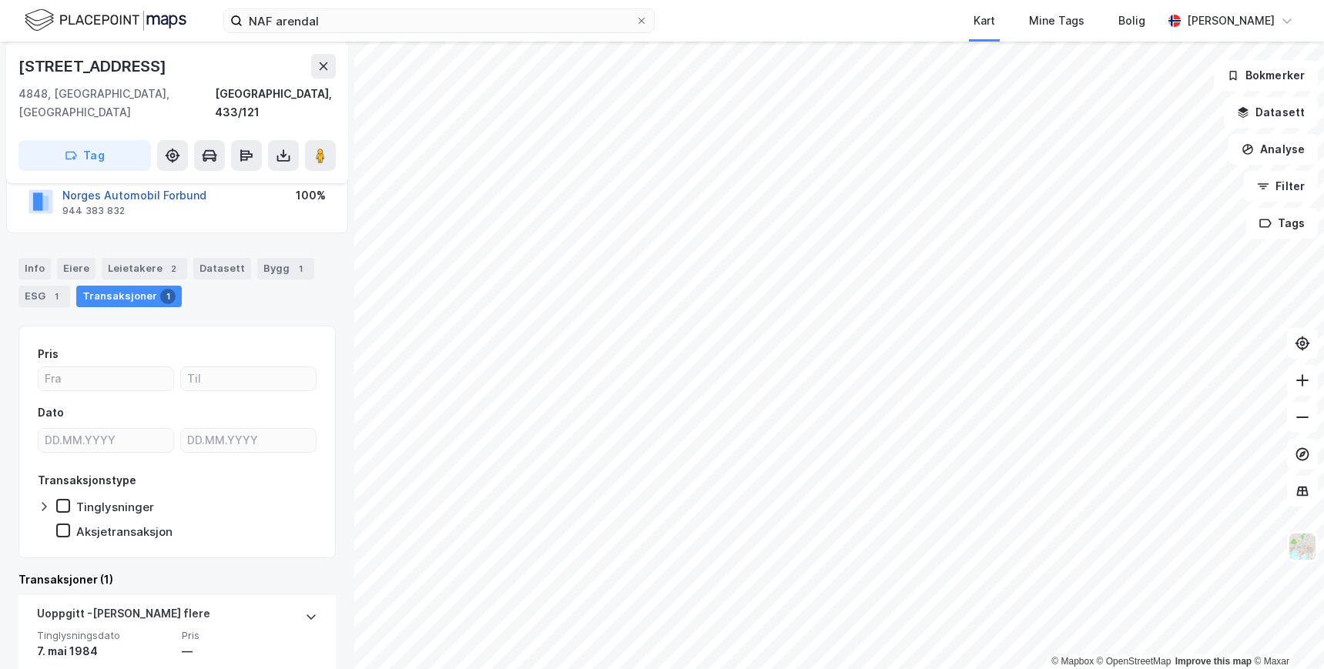
scroll to position [44, 0]
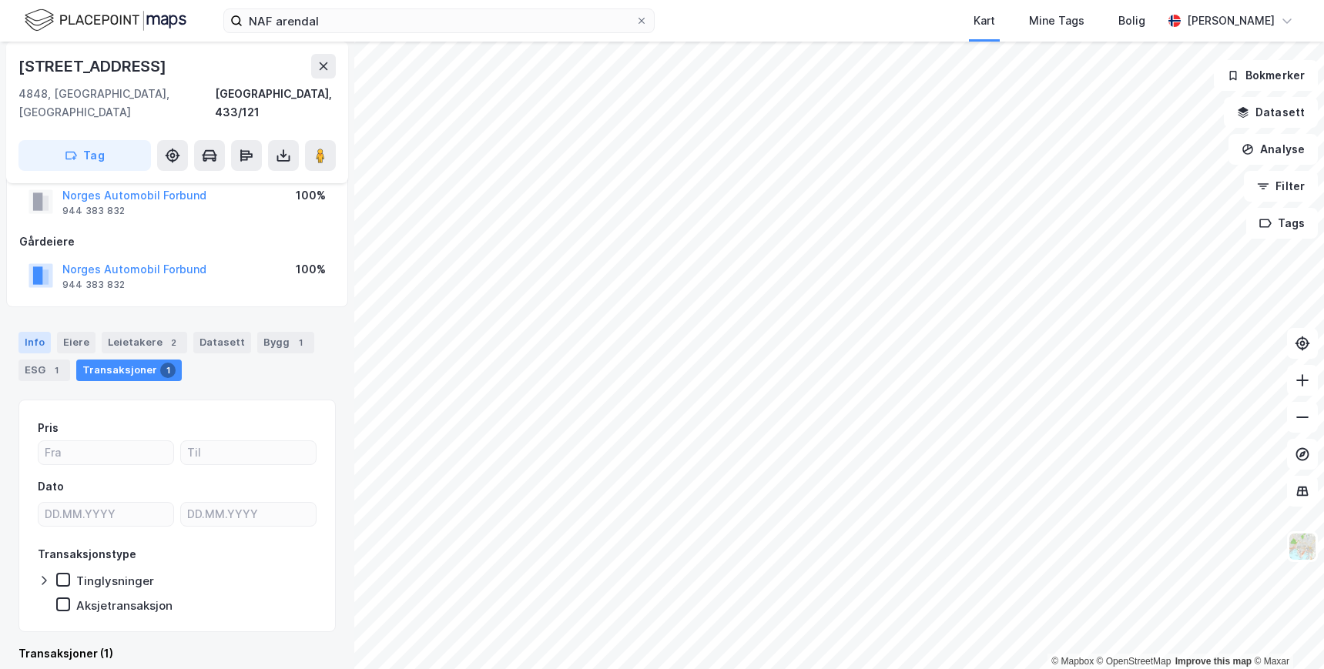
click at [38, 332] on div "Info" at bounding box center [34, 343] width 32 height 22
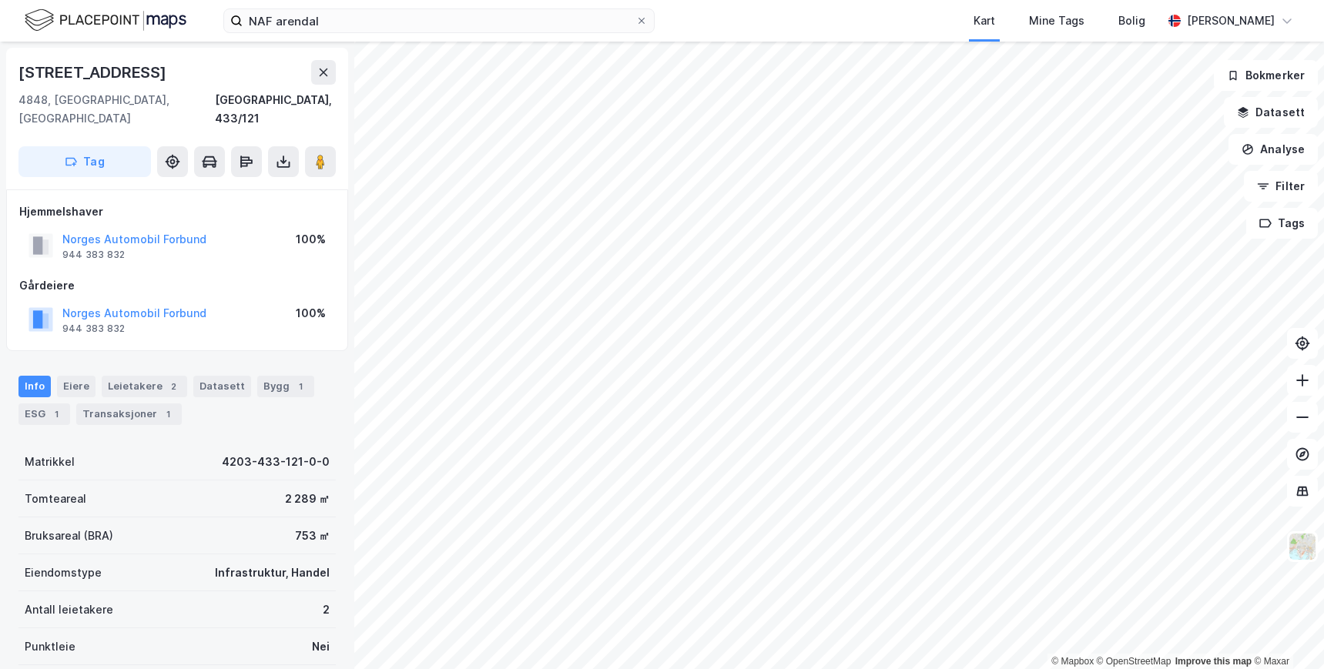
click at [226, 393] on div "Info Eiere Leietakere 2 Datasett Bygg 1 ESG 1 Transaksjoner 1" at bounding box center [176, 400] width 317 height 49
click at [203, 203] on div "Hjemmelshaver" at bounding box center [177, 212] width 316 height 18
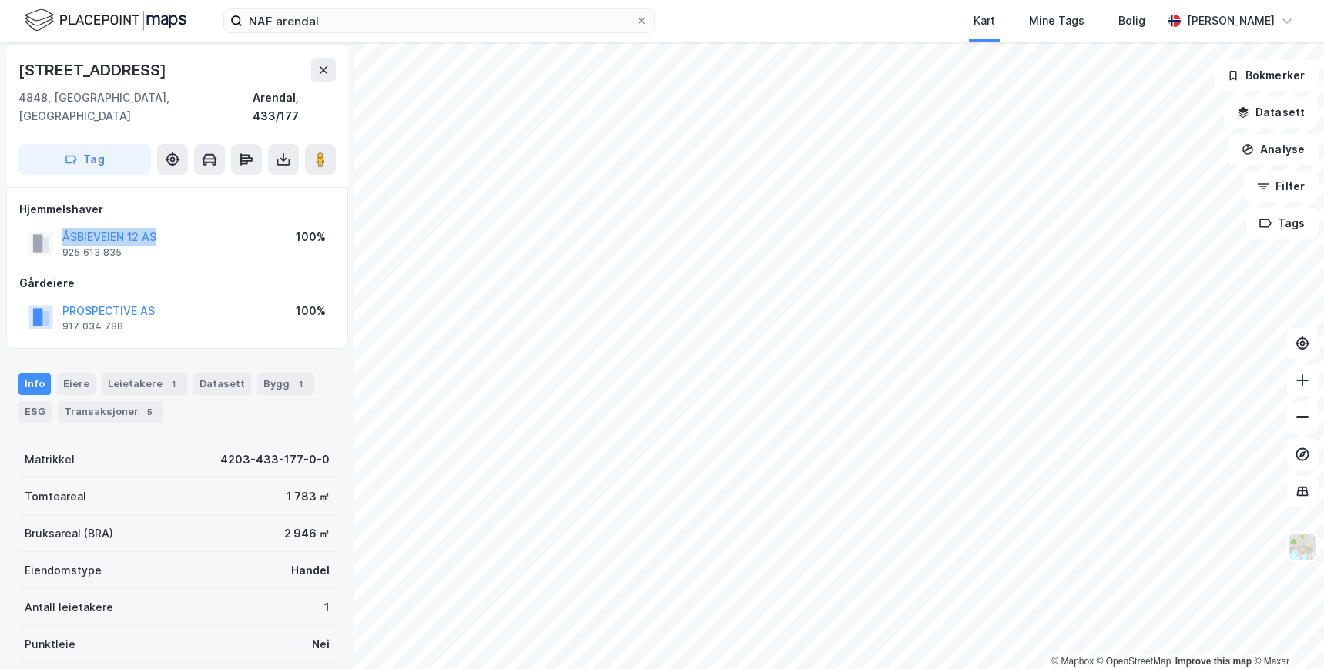
drag, startPoint x: 149, startPoint y: 215, endPoint x: 62, endPoint y: 212, distance: 87.1
click at [62, 225] on div "ÅSBIEVEIEN 12 AS 925 613 835 100%" at bounding box center [177, 243] width 316 height 37
copy button "ÅSBIEVEIEN 12 AS"
click at [192, 396] on div "Info [PERSON_NAME] 1 Datasett Bygg 1 ESG Transaksjoner 5" at bounding box center [176, 397] width 317 height 49
click at [155, 373] on div "Leietakere 1" at bounding box center [144, 384] width 85 height 22
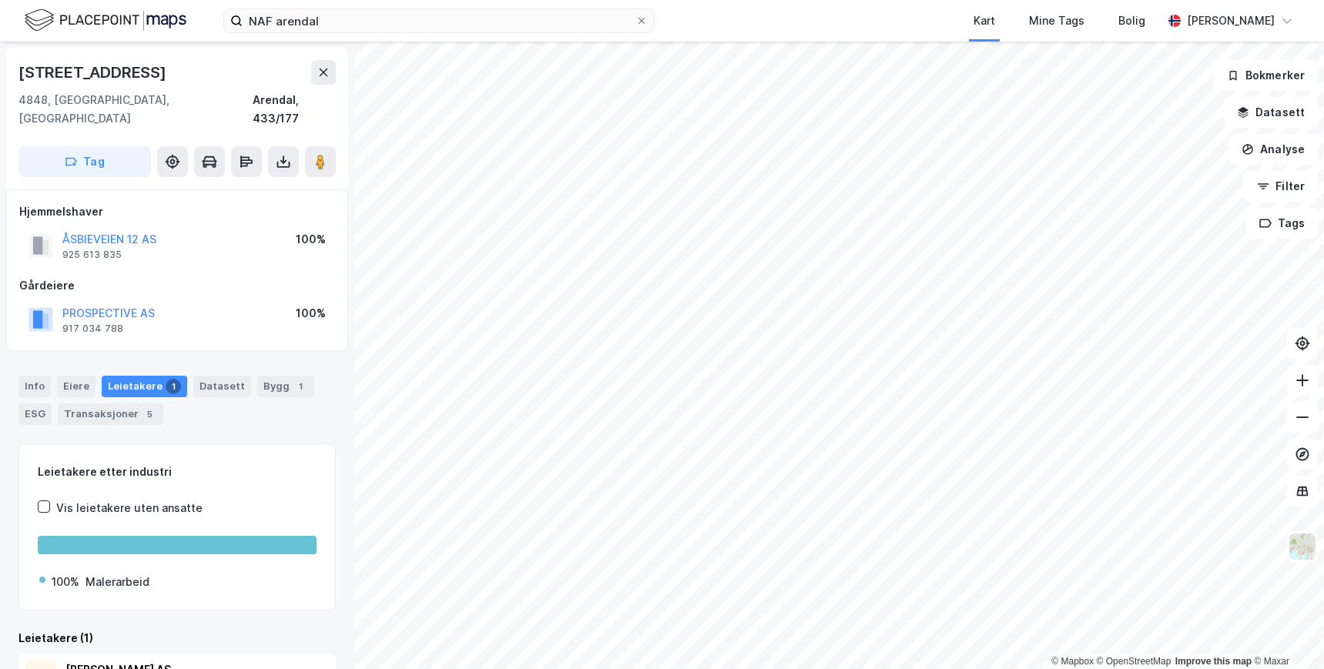
click at [184, 189] on div "Hjemmelshaver ÅSBIEVEIEN 12 AS 925 613 835 100% Gårdeiere PROSPECTIVE AS 917 03…" at bounding box center [177, 270] width 342 height 162
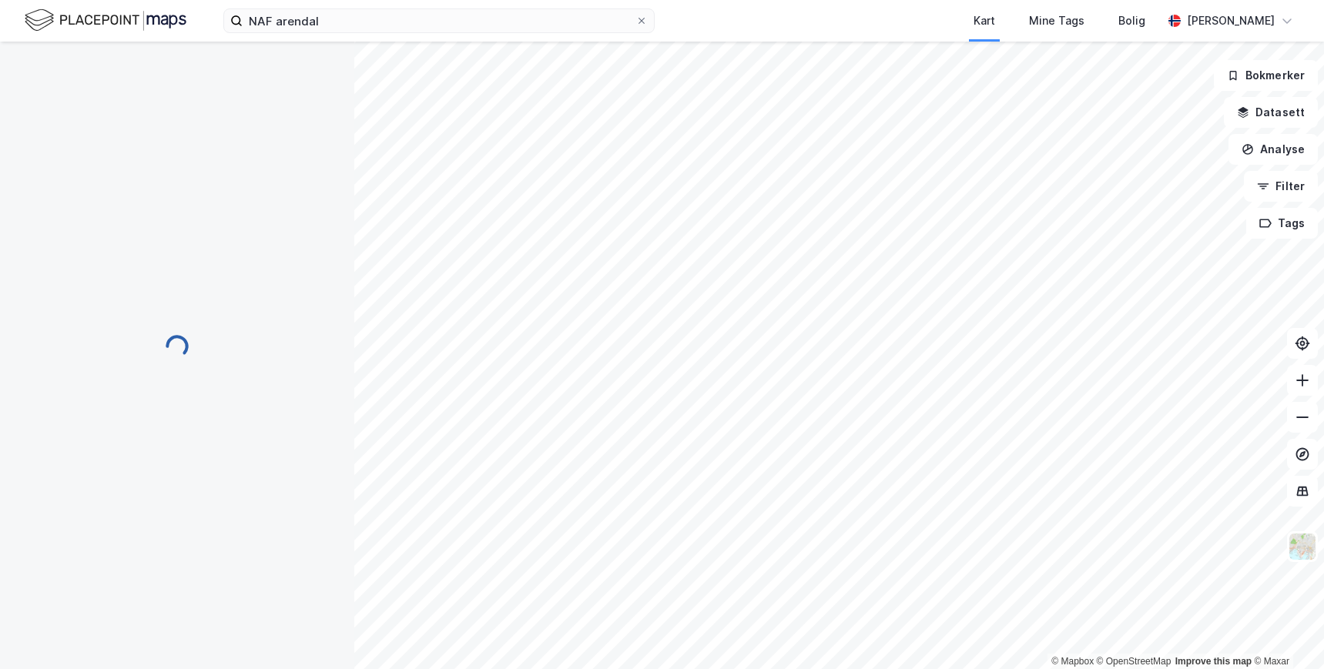
scroll to position [2, 0]
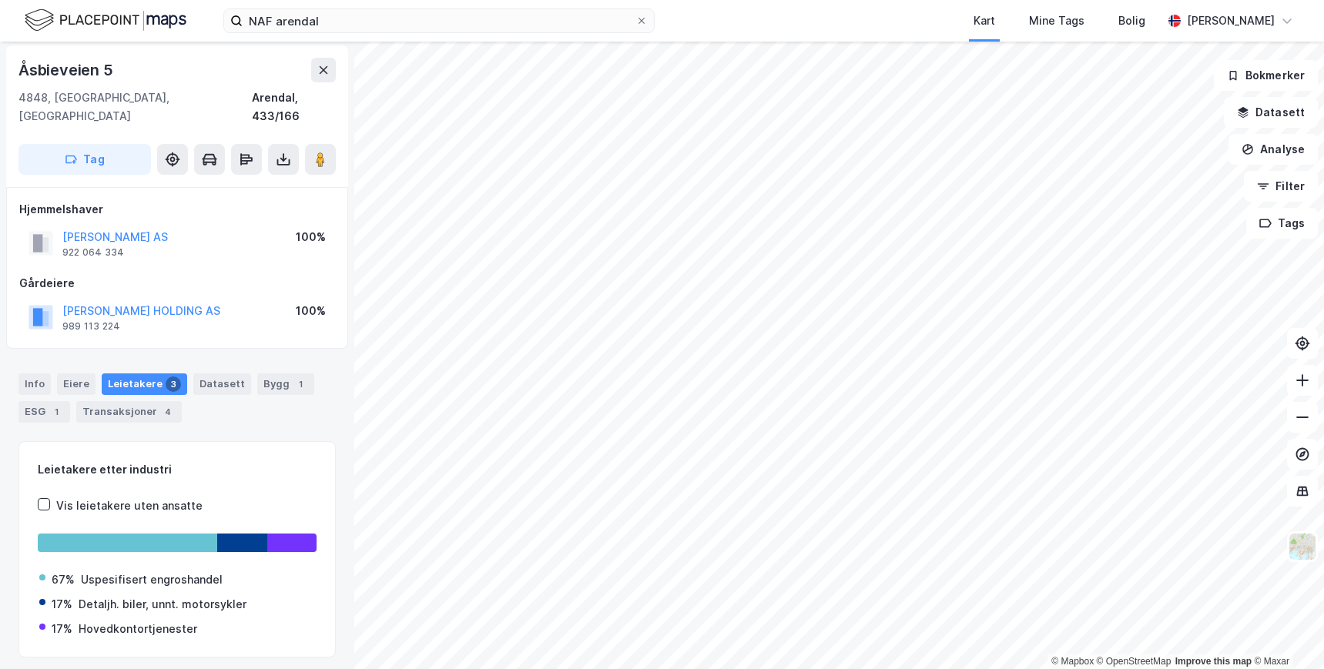
scroll to position [2, 0]
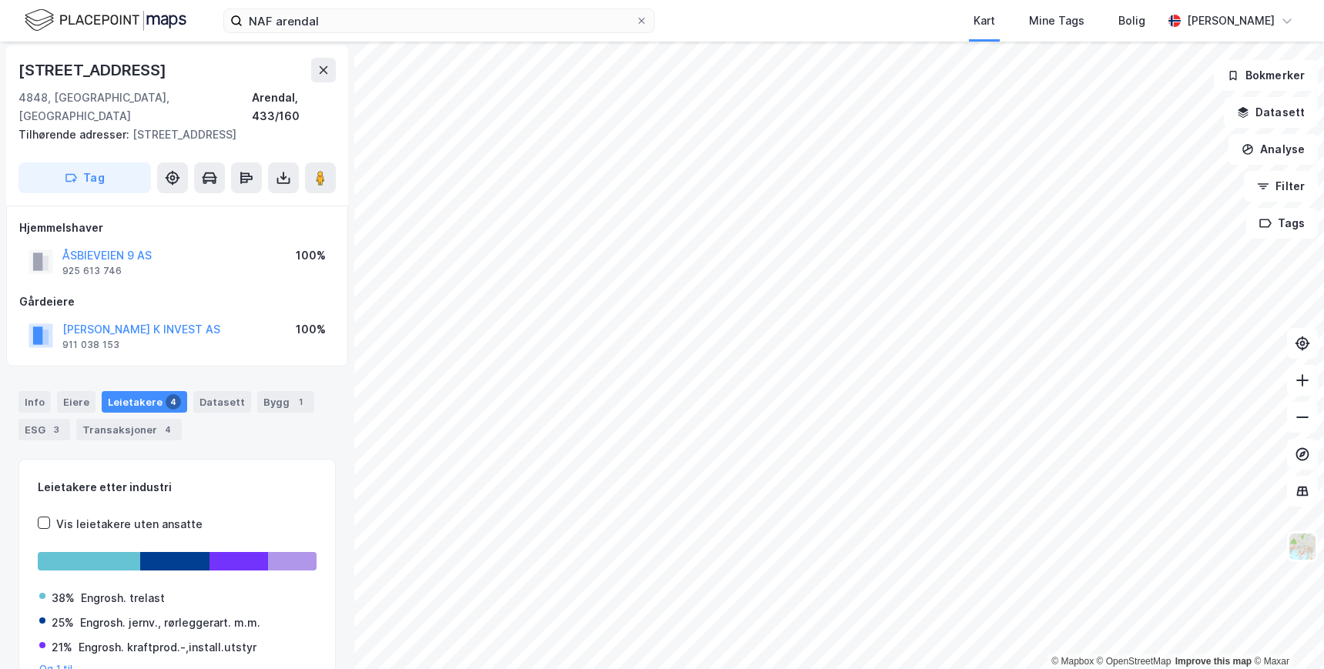
click at [258, 373] on div "Info Eiere Leietakere 4 Datasett Bygg 1 ESG 3 Transaksjoner 4" at bounding box center [177, 410] width 354 height 74
click at [246, 419] on div "Info Eiere Leietakere 4 Datasett Bygg 1 ESG 3 Transaksjoner 4" at bounding box center [176, 415] width 317 height 49
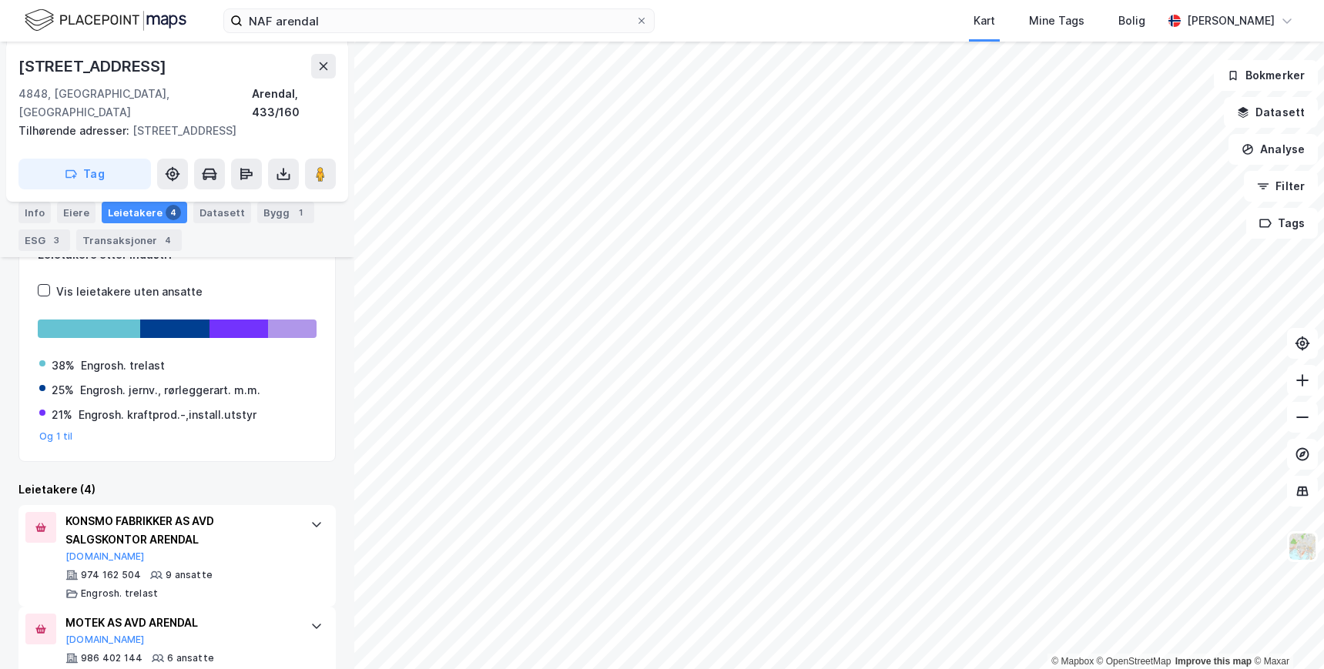
scroll to position [302, 0]
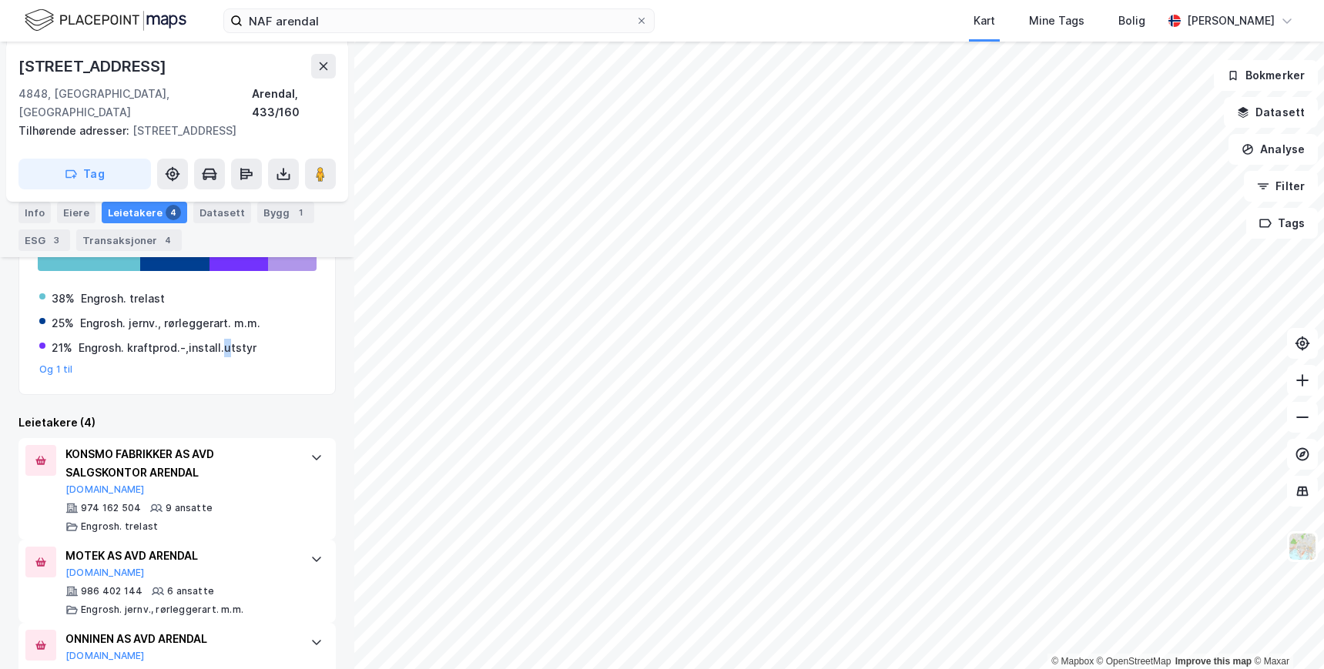
click at [225, 384] on div "Leietakere etter industri Vis leietakere uten ansatte 38% Engrosh. trelast 25% …" at bounding box center [176, 474] width 317 height 630
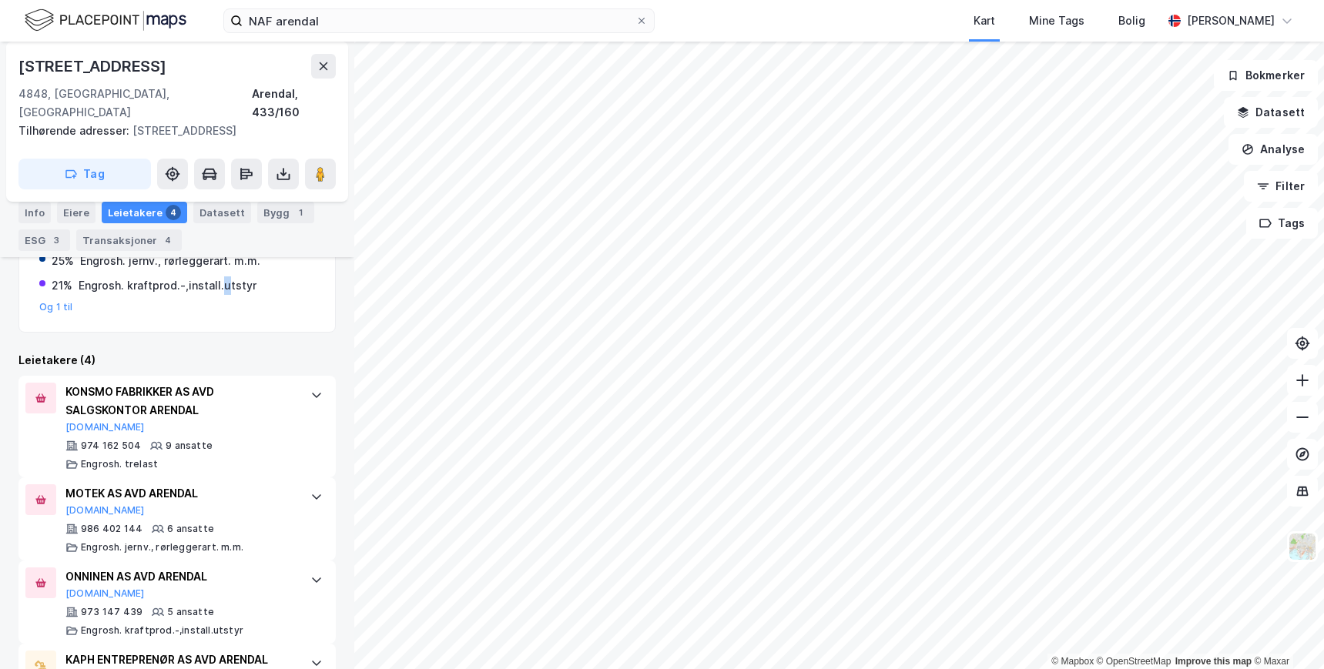
scroll to position [422, 0]
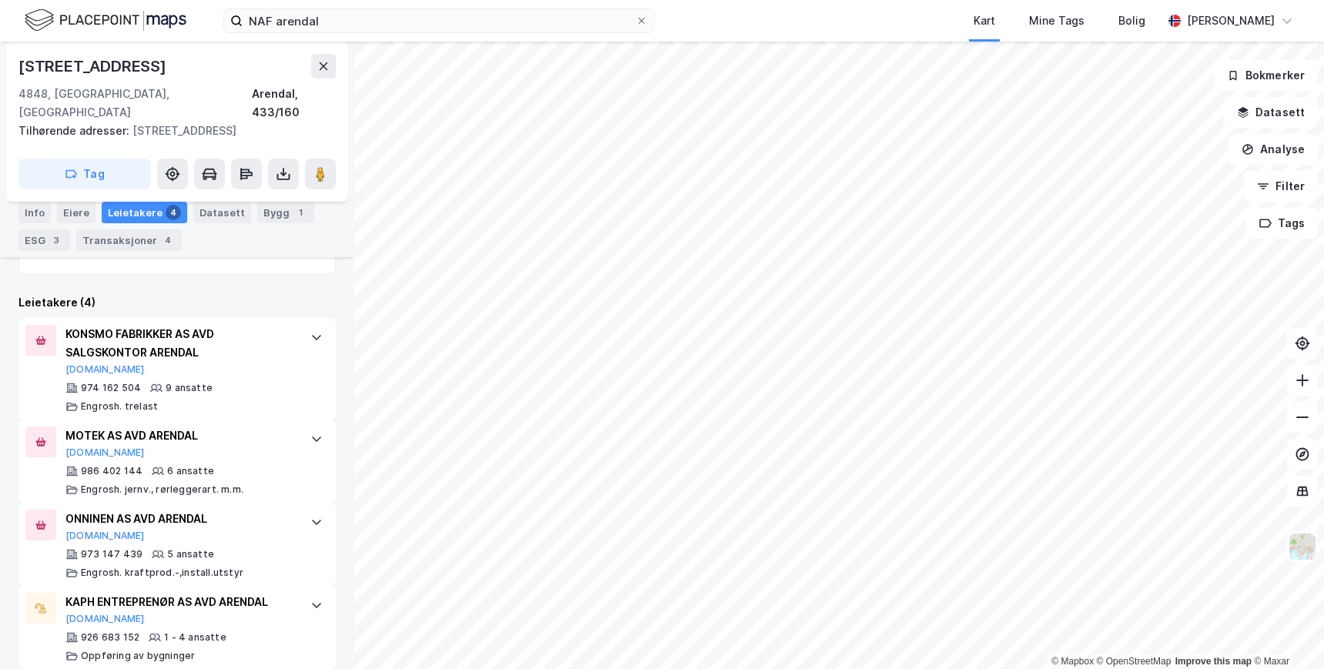
click at [229, 274] on div "Leietakere etter industri Vis leietakere uten ansatte 38% Engrosh. trelast 25% …" at bounding box center [176, 354] width 317 height 630
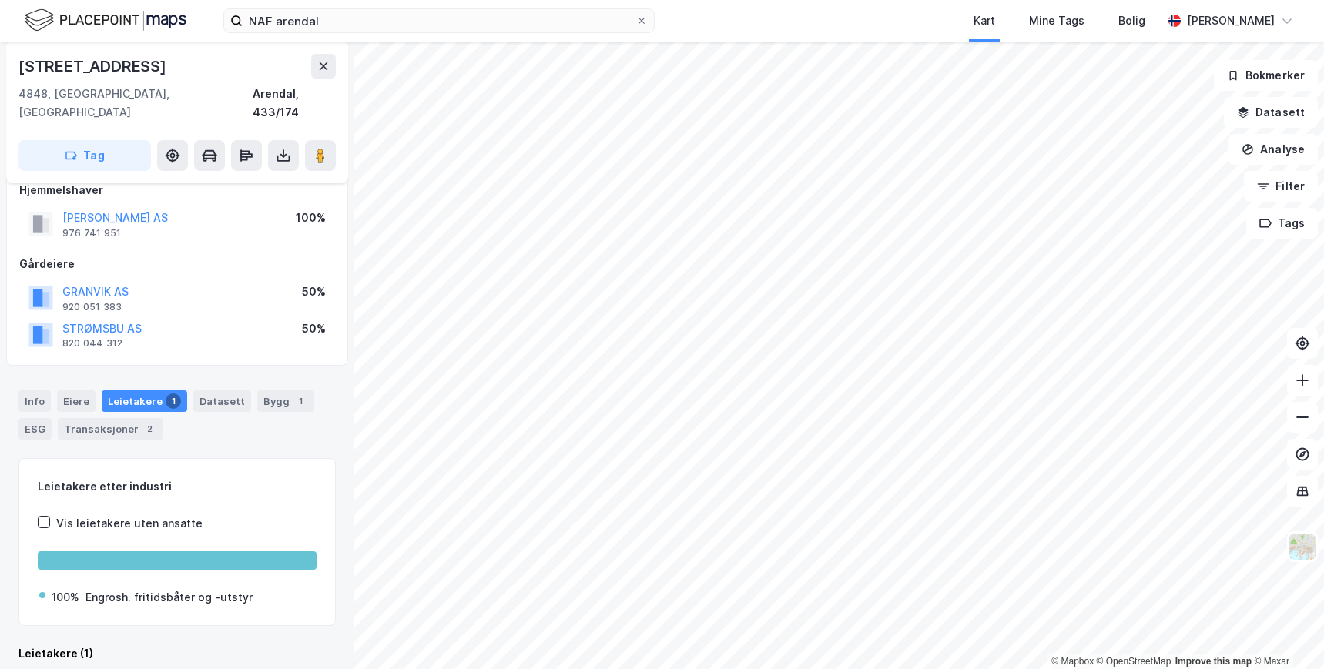
click at [222, 335] on div "Hjemmelshaver STOA MARITIM AS 976 741 951 100% Gårdeiere [GEOGRAPHIC_DATA] AS 9…" at bounding box center [177, 267] width 342 height 199
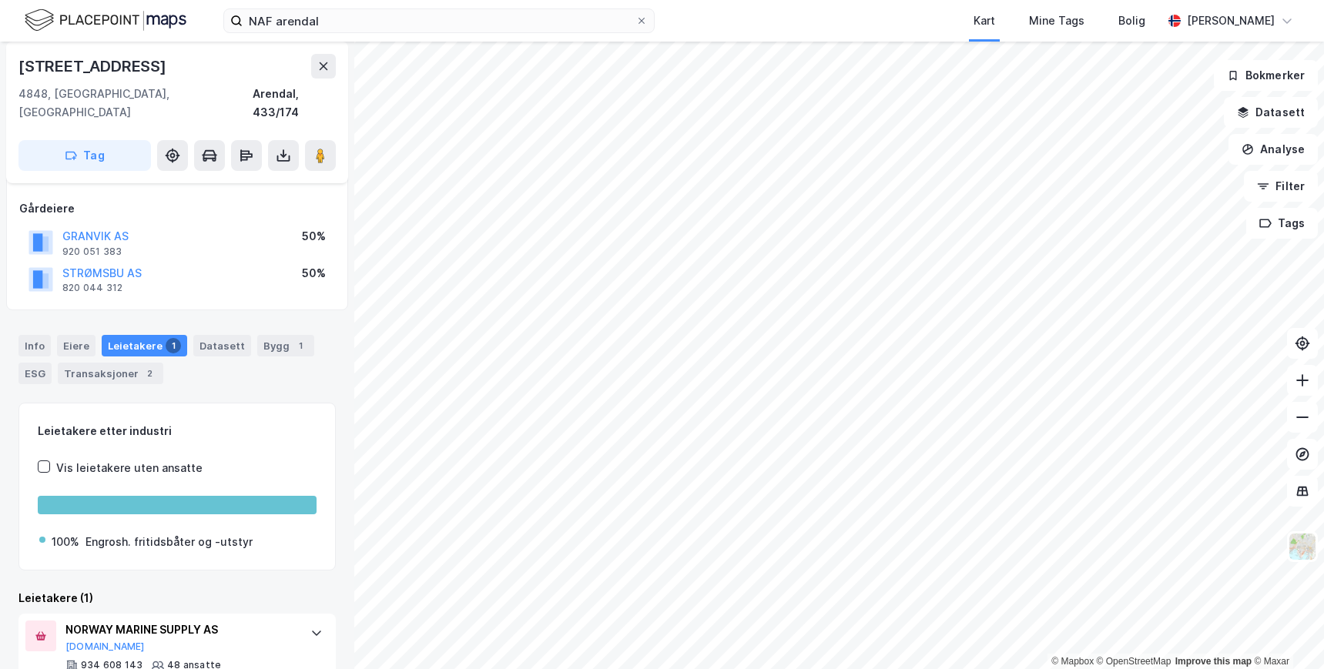
scroll to position [105, 0]
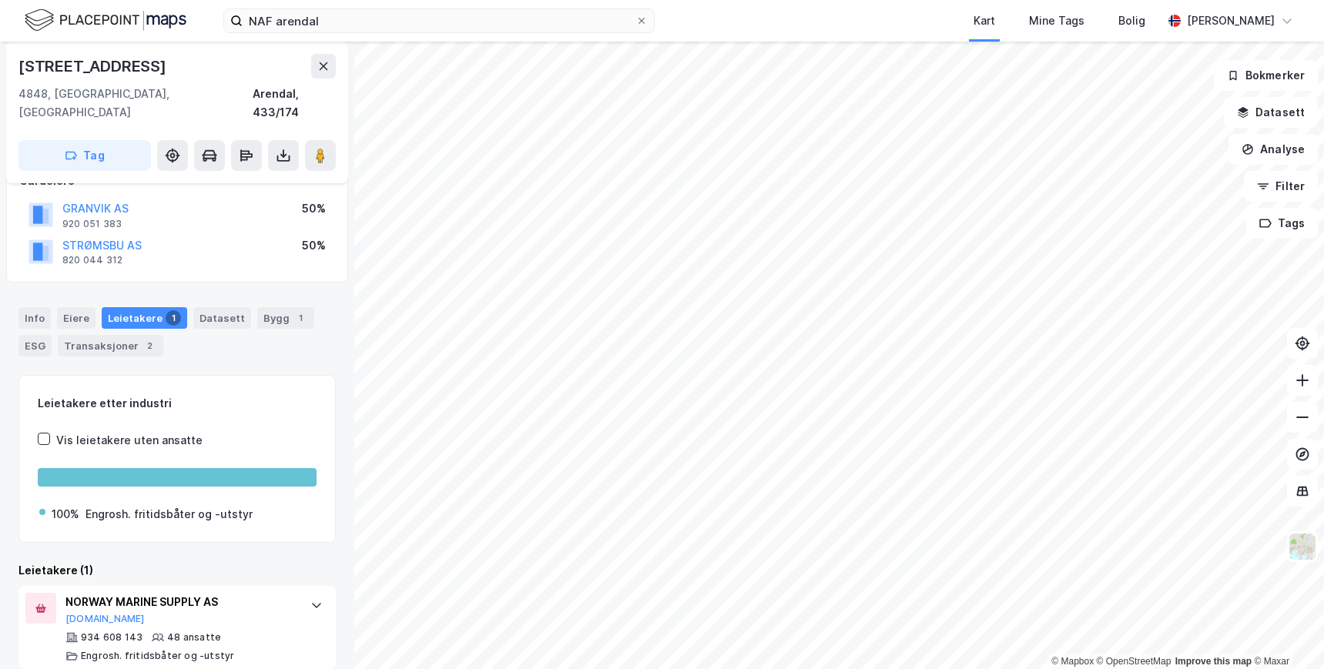
click at [229, 333] on div "Info [PERSON_NAME] 1 Datasett Bygg 1 ESG Transaksjoner 2" at bounding box center [176, 331] width 317 height 49
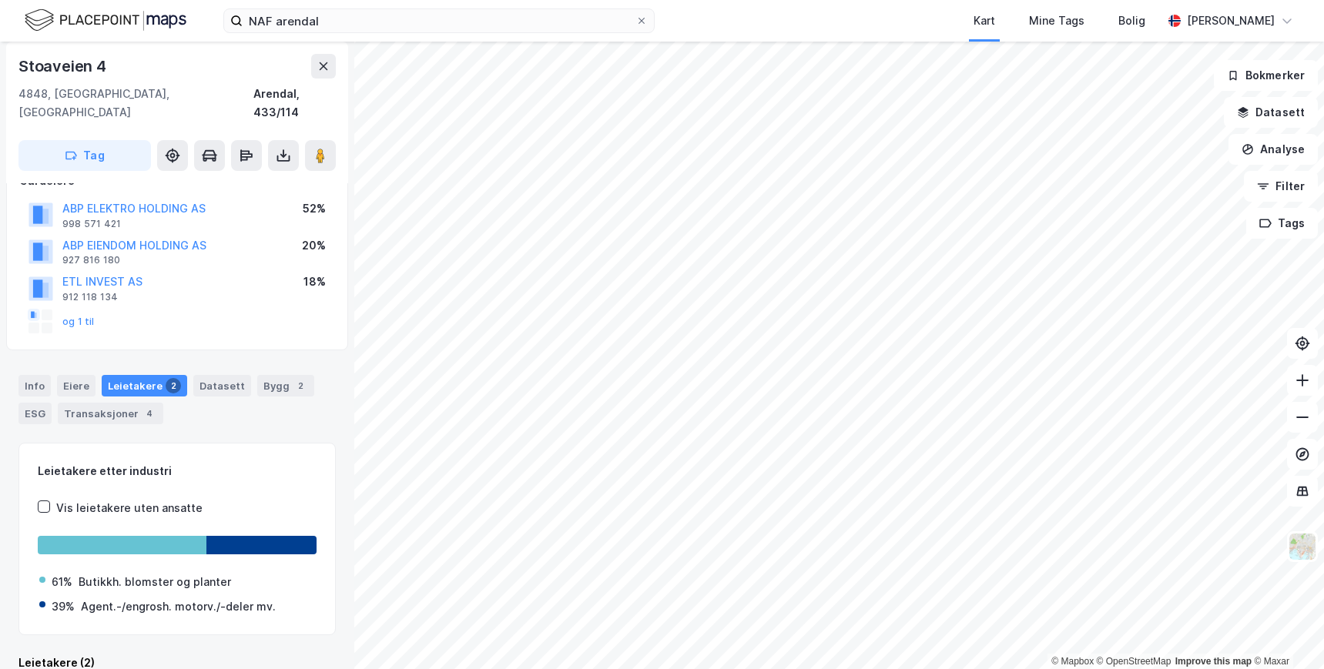
scroll to position [105, 0]
click at [274, 417] on div "Info Eiere Leietakere 2 Datasett Bygg 2 ESG Transaksjoner 4 Leietakere etter in…" at bounding box center [176, 600] width 317 height 488
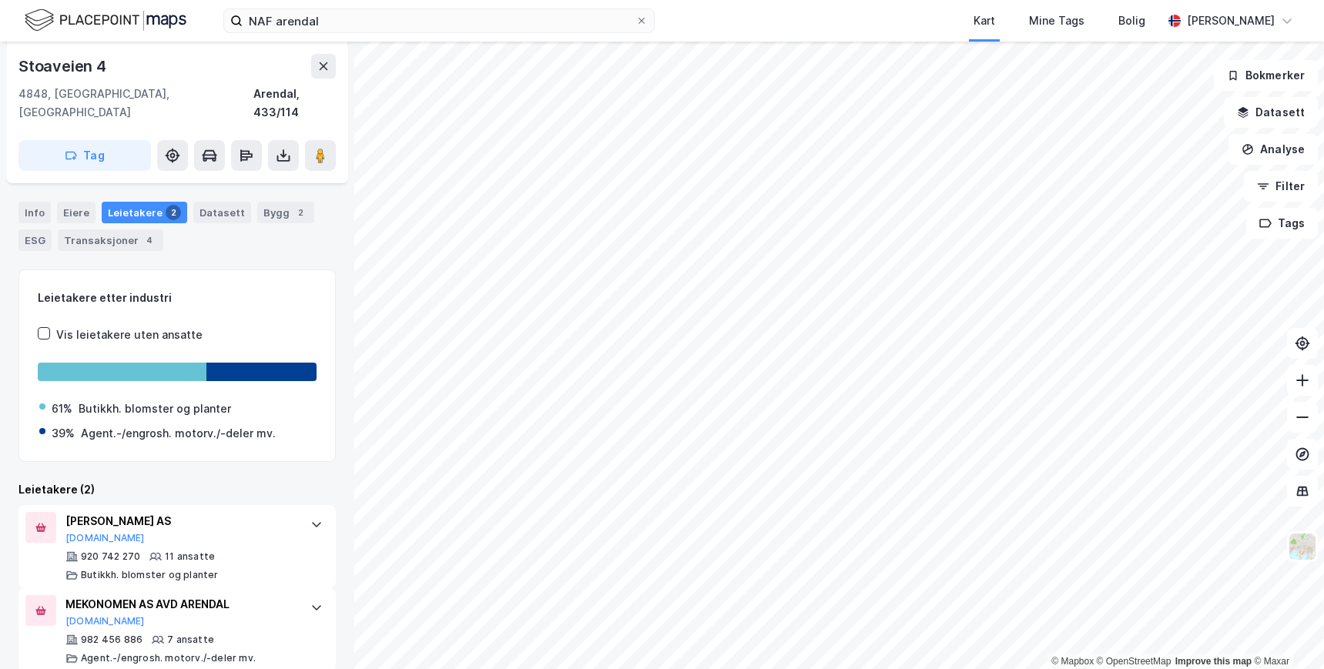
scroll to position [280, 0]
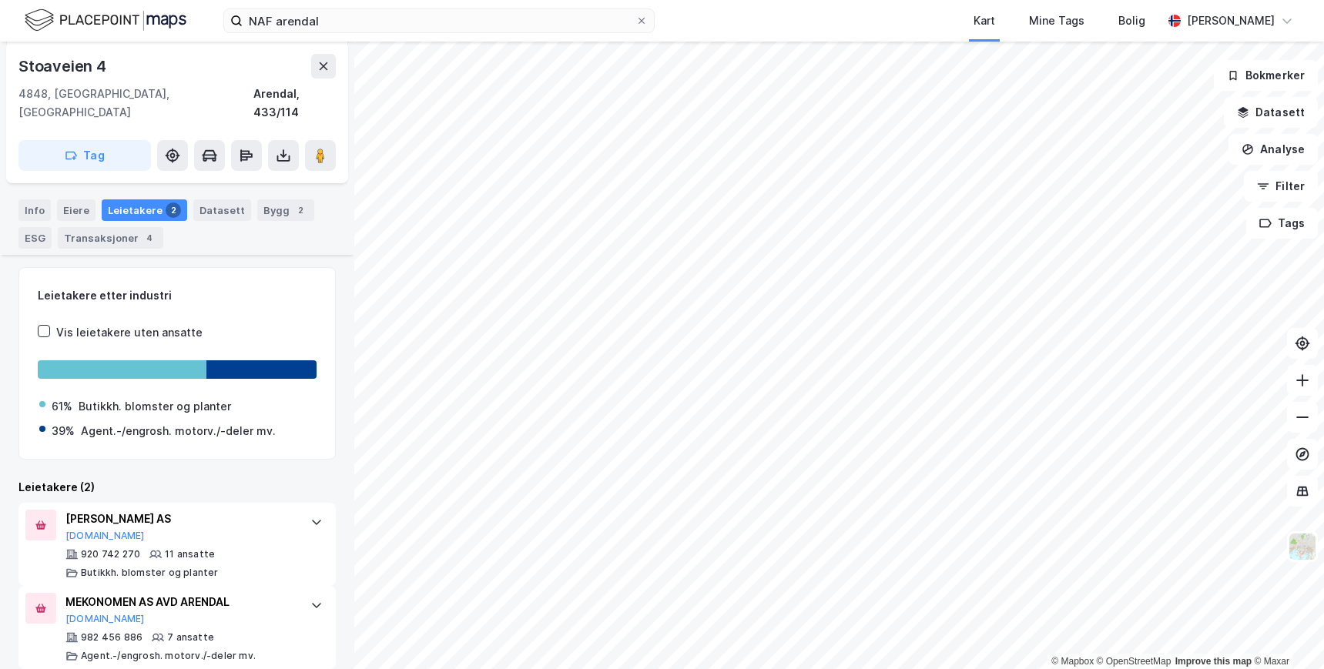
click at [244, 478] on div "Leietakere (2)" at bounding box center [176, 487] width 317 height 18
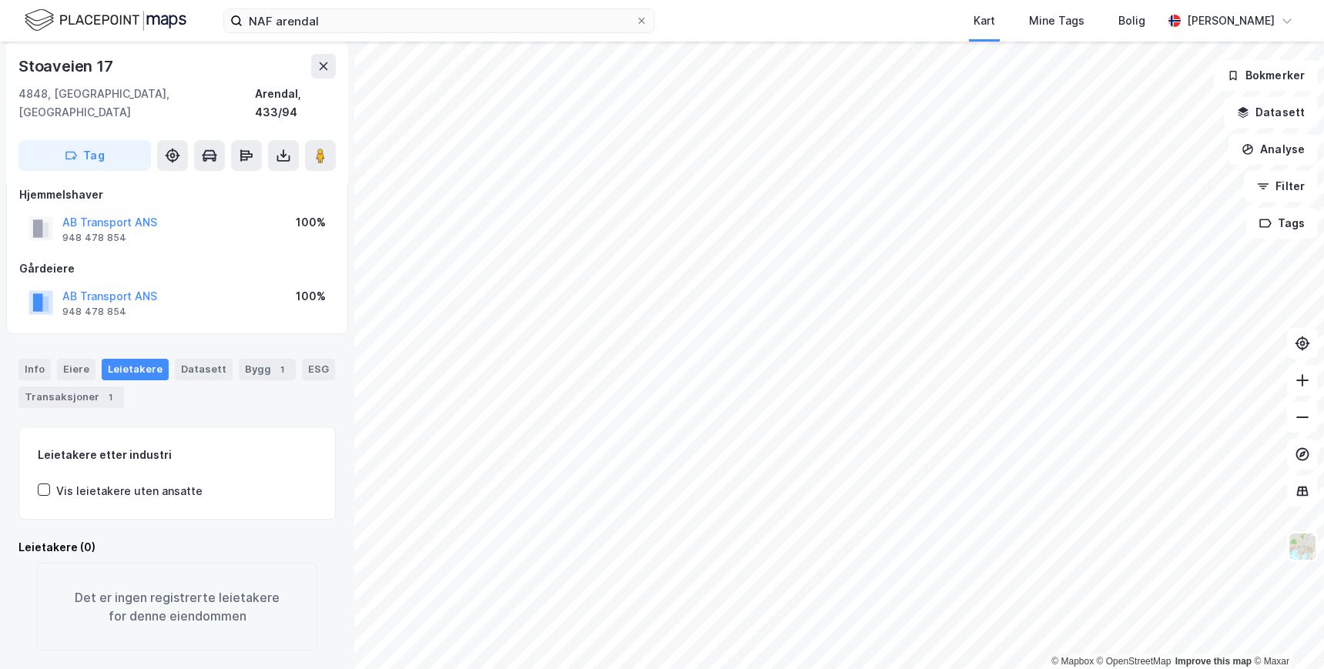
scroll to position [17, 0]
click at [234, 388] on div "Info [PERSON_NAME] Datasett Bygg 1 ESG Transaksjoner 1" at bounding box center [176, 383] width 317 height 49
drag, startPoint x: 199, startPoint y: 205, endPoint x: 89, endPoint y: 213, distance: 110.4
click at [95, 210] on div "AB Transport ANS 948 478 854 100%" at bounding box center [177, 228] width 316 height 37
drag, startPoint x: 219, startPoint y: 381, endPoint x: 256, endPoint y: 108, distance: 275.8
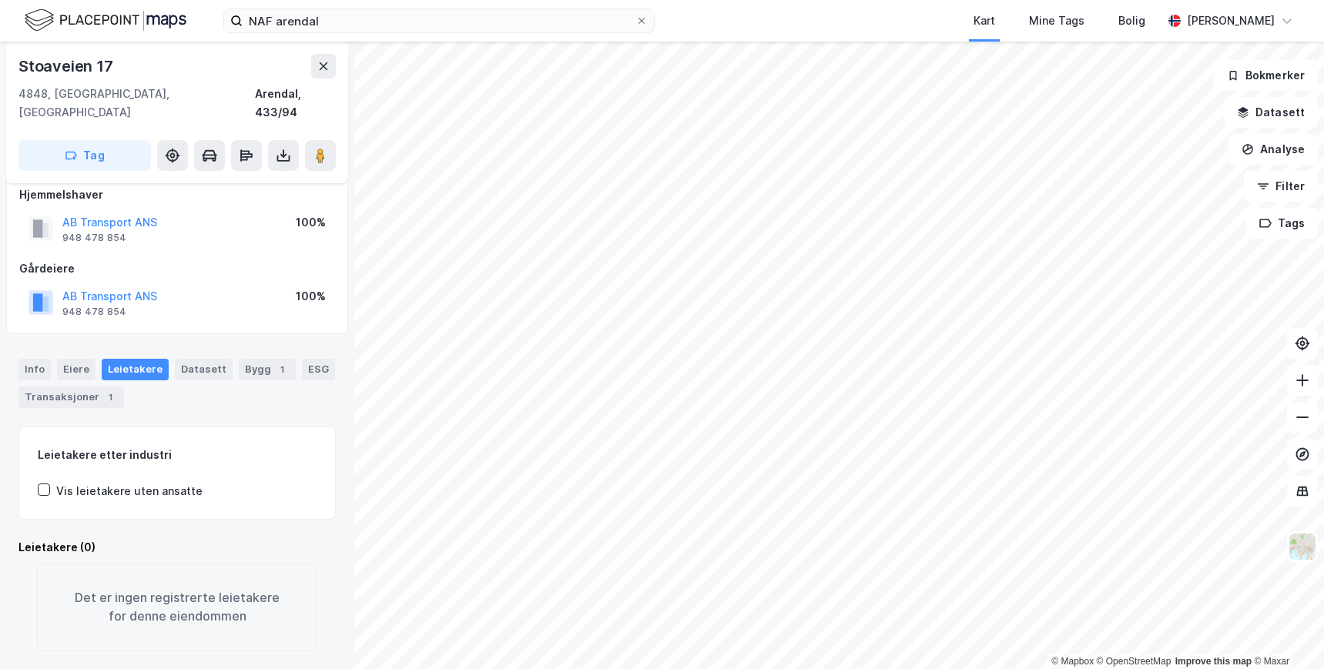
click at [226, 373] on div "Info [PERSON_NAME] Datasett Bygg 1 ESG Transaksjoner 1" at bounding box center [176, 383] width 317 height 49
